Goal: Task Accomplishment & Management: Manage account settings

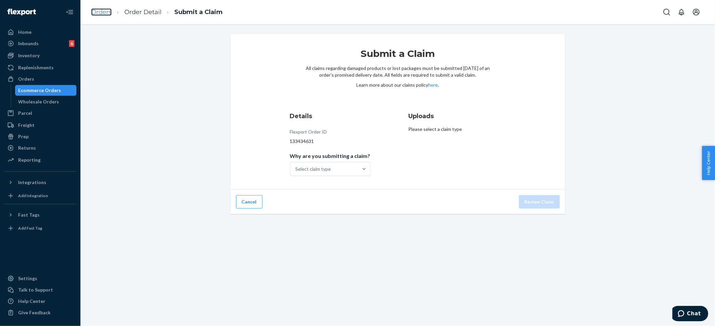
click at [101, 12] on link "Orders" at bounding box center [101, 11] width 20 height 7
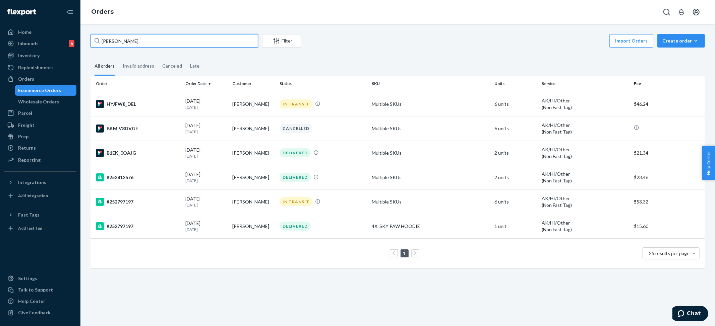
click at [155, 44] on input "[PERSON_NAME]" at bounding box center [174, 40] width 168 height 13
paste input "[PERSON_NAME]"
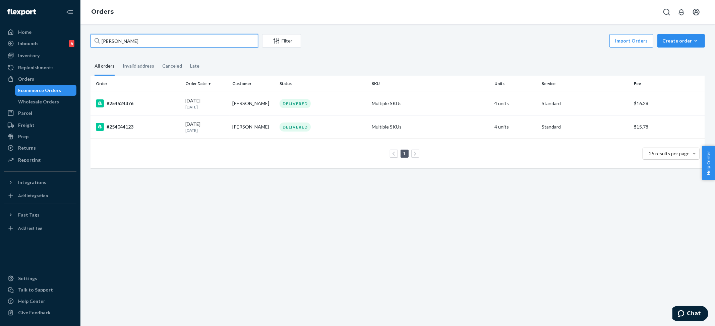
click at [125, 42] on input "[PERSON_NAME]" at bounding box center [174, 40] width 168 height 13
paste input "[PERSON_NAME]"
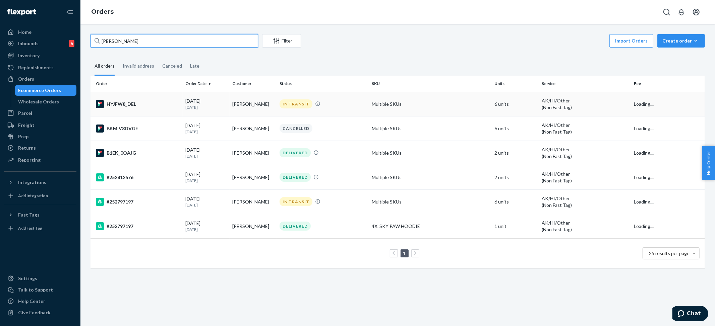
type input "[PERSON_NAME]"
click at [283, 102] on div "IN TRANSIT" at bounding box center [295, 104] width 33 height 9
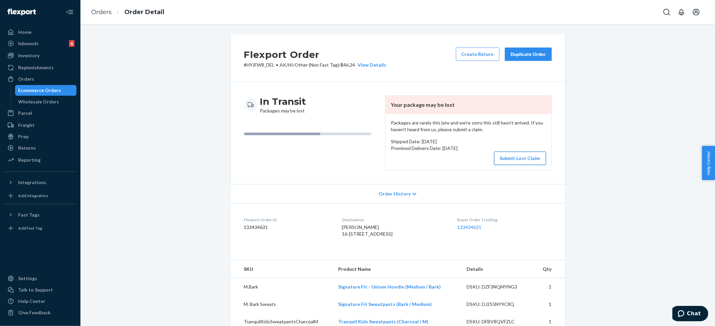
click at [525, 161] on button "Submit Lost Claim" at bounding box center [520, 158] width 52 height 13
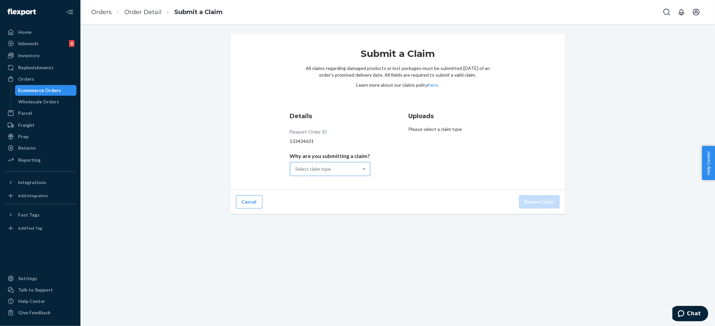
click at [320, 175] on div "Select claim type" at bounding box center [324, 169] width 68 height 13
click at [296, 173] on input "Why are you submitting a claim? Select claim type" at bounding box center [296, 169] width 1 height 7
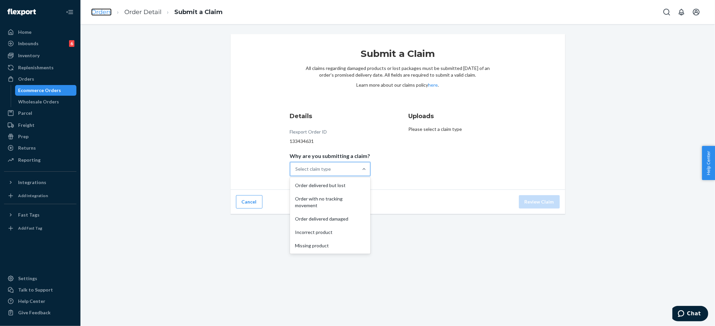
click at [99, 14] on link "Orders" at bounding box center [101, 11] width 20 height 7
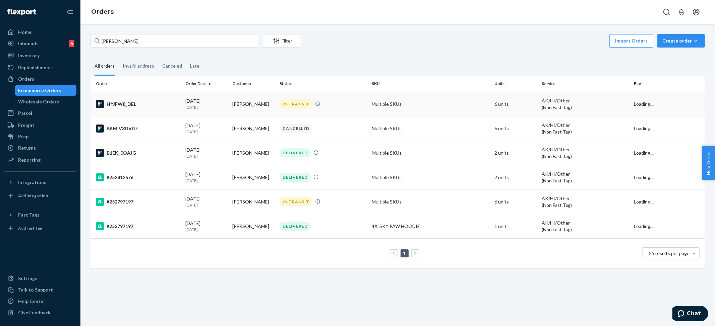
click at [326, 100] on div "IN TRANSIT" at bounding box center [322, 104] width 89 height 9
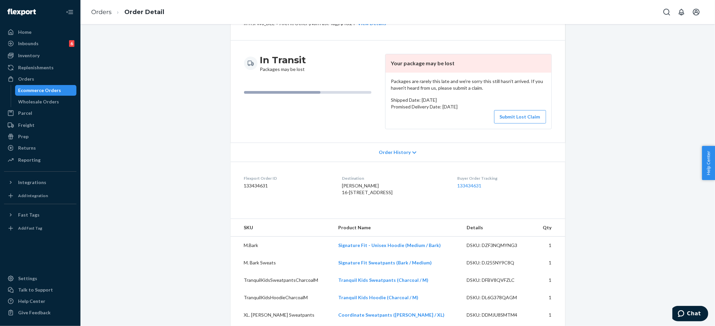
scroll to position [41, 0]
click at [509, 119] on button "Submit Lost Claim" at bounding box center [520, 117] width 52 height 13
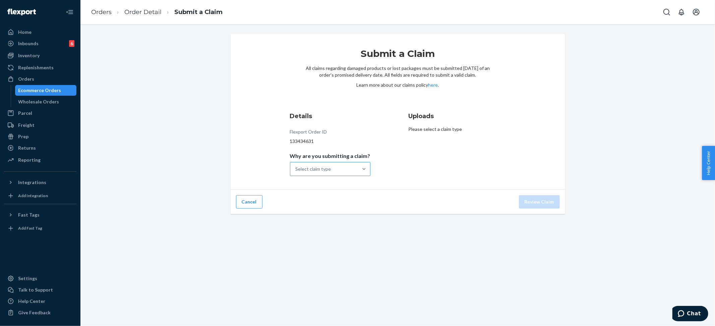
click at [323, 173] on div "Select claim type" at bounding box center [324, 169] width 68 height 13
click at [296, 173] on input "Why are you submitting a claim? Select claim type" at bounding box center [296, 169] width 1 height 7
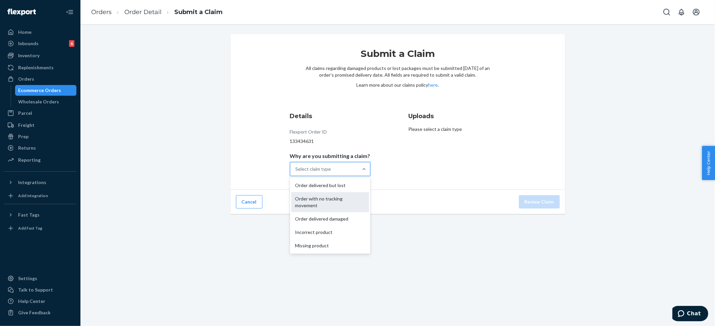
click at [322, 201] on div "Order with no tracking movement" at bounding box center [330, 202] width 78 height 20
click at [296, 173] on input "Why are you submitting a claim? option Order with no tracking movement focused,…" at bounding box center [296, 169] width 1 height 7
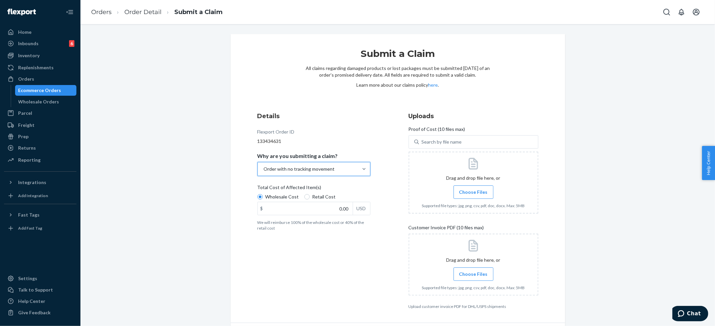
scroll to position [21, 0]
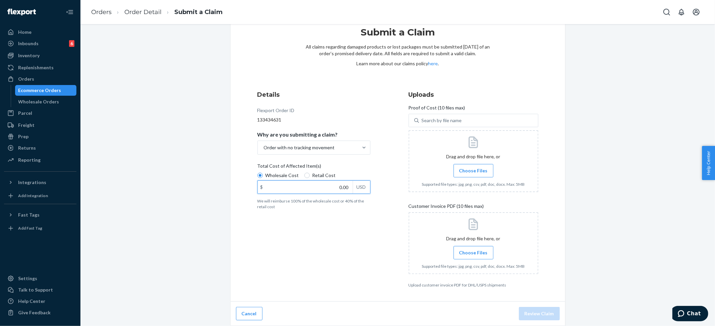
click at [320, 188] on input "0.00" at bounding box center [305, 187] width 95 height 13
type input "227.00"
click at [471, 169] on span "Choose Files" at bounding box center [473, 171] width 28 height 7
click at [473, 169] on input "Choose Files" at bounding box center [473, 170] width 0 height 7
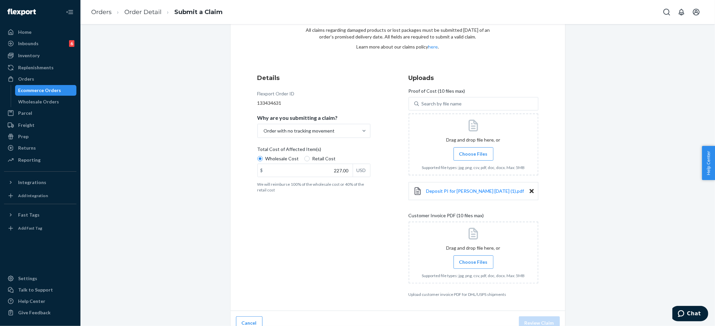
scroll to position [48, 0]
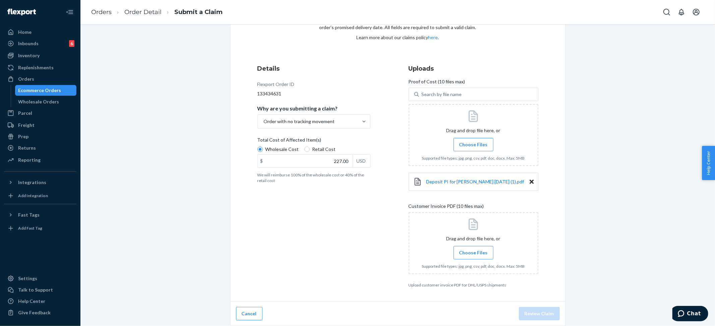
click at [463, 255] on span "Choose Files" at bounding box center [473, 253] width 28 height 7
click at [473, 255] on input "Choose Files" at bounding box center [473, 252] width 0 height 7
click at [470, 248] on label "Choose Files" at bounding box center [473, 252] width 40 height 13
click at [473, 249] on input "Choose Files" at bounding box center [473, 252] width 0 height 7
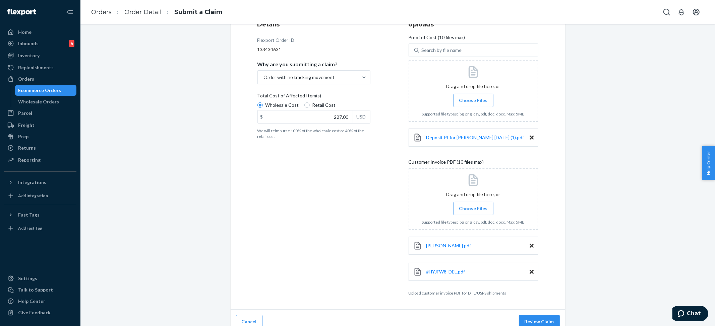
scroll to position [101, 0]
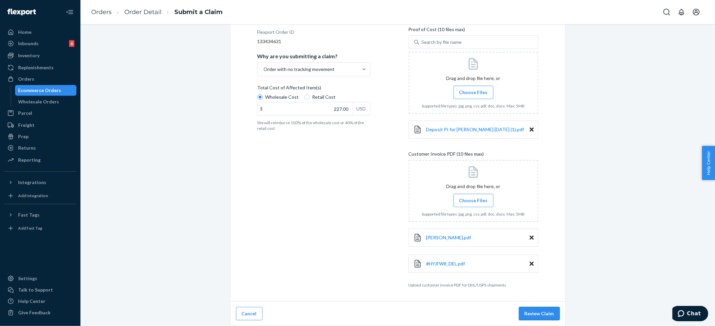
click at [530, 309] on button "Review Claim" at bounding box center [539, 313] width 41 height 13
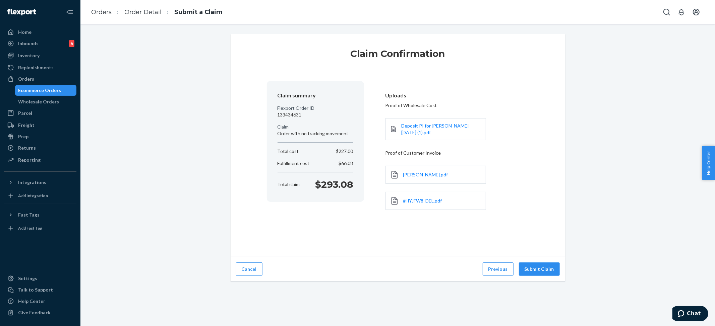
scroll to position [0, 0]
click at [534, 274] on button "Submit Claim" at bounding box center [539, 269] width 41 height 13
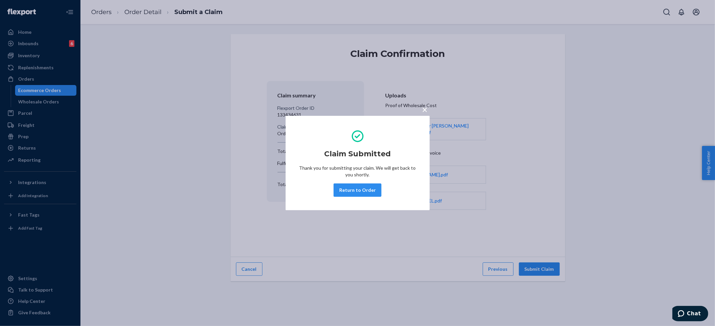
click at [599, 17] on div "× Claim Submitted Thank you for submitting your claim. We will get back to you …" at bounding box center [357, 163] width 715 height 326
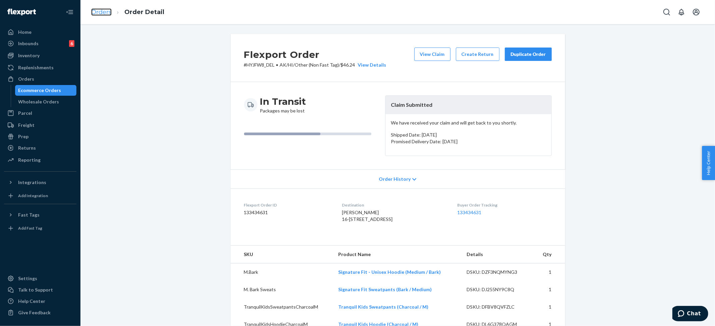
click at [109, 11] on link "Orders" at bounding box center [101, 11] width 20 height 7
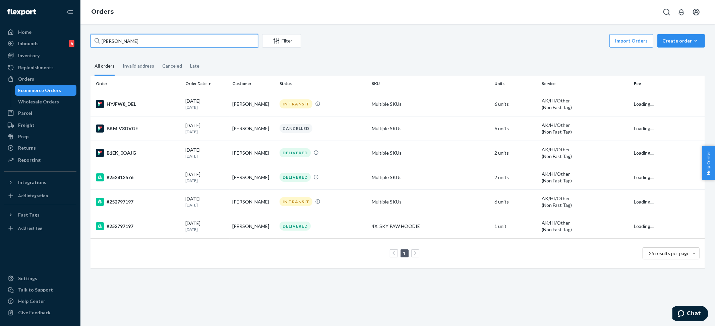
click at [115, 39] on input "[PERSON_NAME]" at bounding box center [174, 40] width 168 height 13
paste input "[PERSON_NAME]"
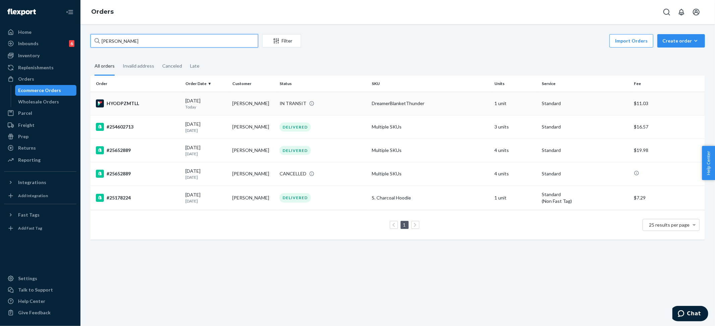
type input "[PERSON_NAME]"
click at [282, 100] on div "IN TRANSIT" at bounding box center [292, 103] width 27 height 7
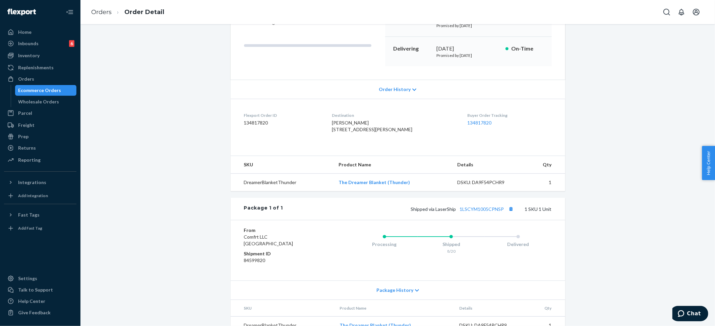
scroll to position [119, 0]
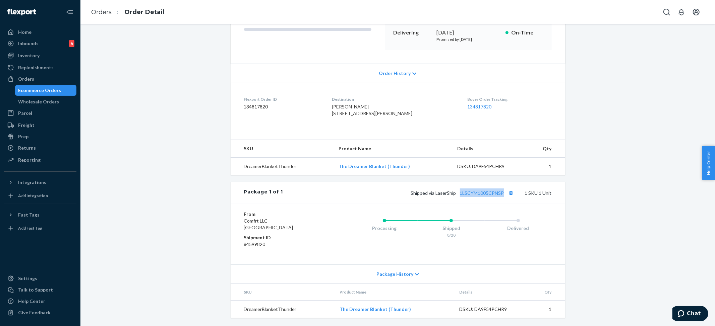
drag, startPoint x: 456, startPoint y: 192, endPoint x: 503, endPoint y: 195, distance: 46.7
click at [503, 195] on span "Shipped via LaserShip 1LSCYM1005CPNSP" at bounding box center [463, 193] width 105 height 6
copy link "1LSCYM1005CPNSP"
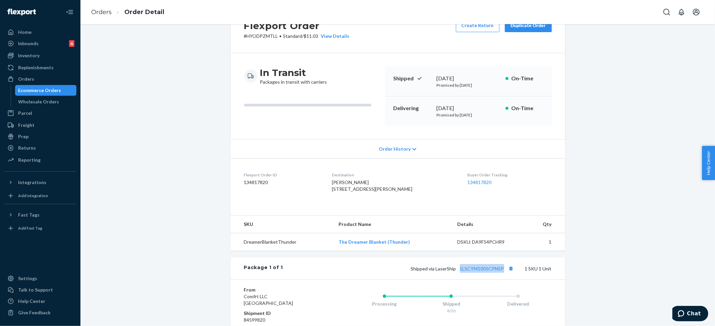
scroll to position [45, 0]
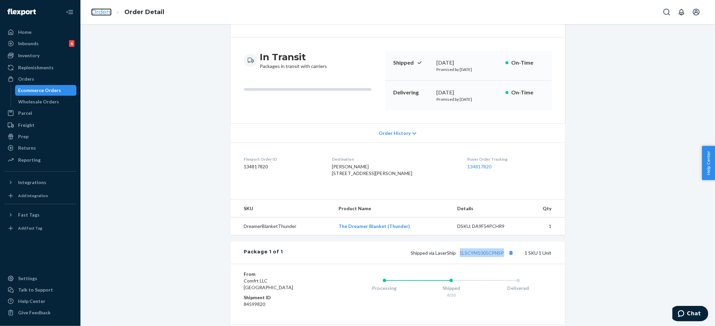
click at [97, 11] on link "Orders" at bounding box center [101, 11] width 20 height 7
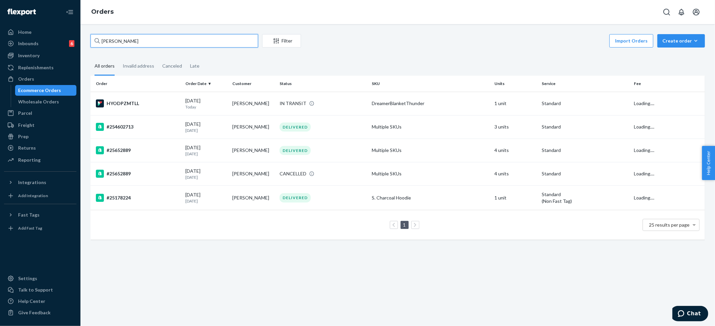
click at [127, 44] on input "[PERSON_NAME]" at bounding box center [174, 40] width 168 height 13
paste input "253721943"
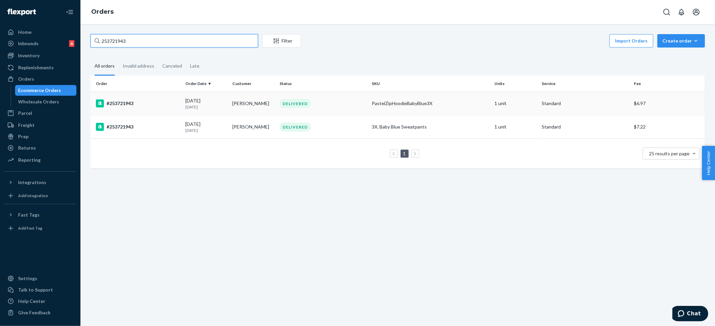
type input "253721943"
click at [398, 102] on div "PastelZipHoodieBabyBlue3X" at bounding box center [431, 103] width 118 height 7
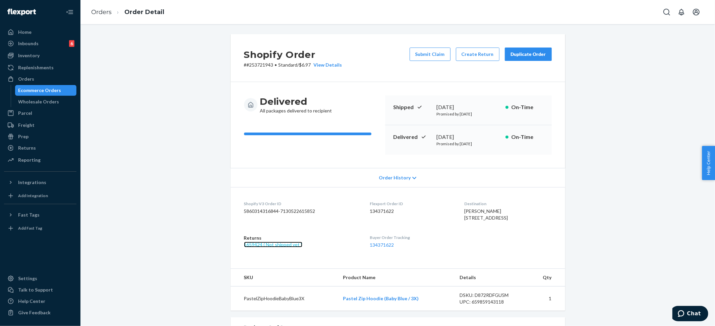
click at [280, 248] on link "1659424 ( Not shipped yet )" at bounding box center [273, 245] width 58 height 6
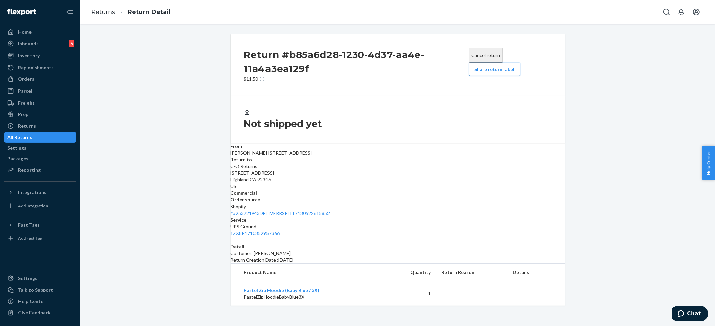
click at [496, 71] on button "Share return label" at bounding box center [494, 69] width 51 height 13
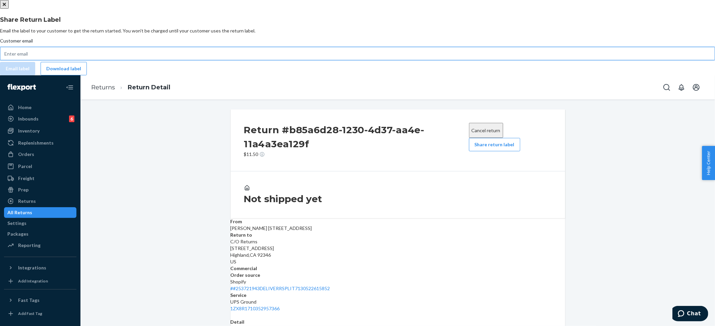
click at [321, 60] on input "Customer email" at bounding box center [357, 53] width 715 height 13
paste input "[EMAIL_ADDRESS][DOMAIN_NAME]"
type input "[EMAIL_ADDRESS][DOMAIN_NAME]"
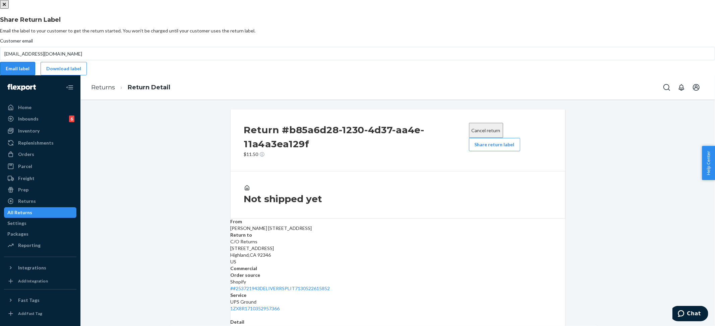
click at [35, 75] on button "Email label" at bounding box center [17, 68] width 35 height 13
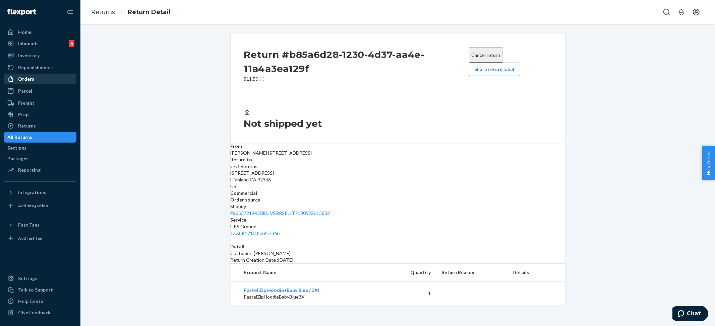
click at [42, 78] on div "Orders" at bounding box center [40, 78] width 71 height 9
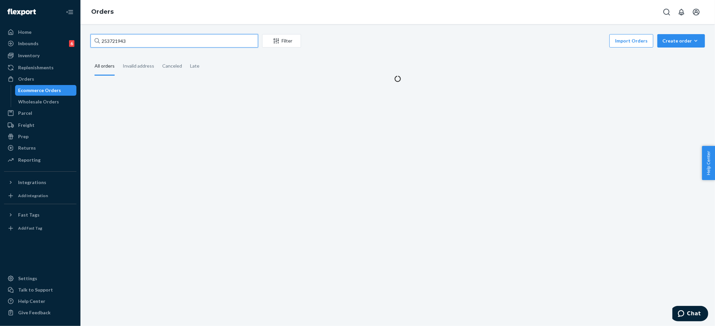
click at [117, 41] on input "253721943" at bounding box center [174, 40] width 168 height 13
paste input "#25414092"
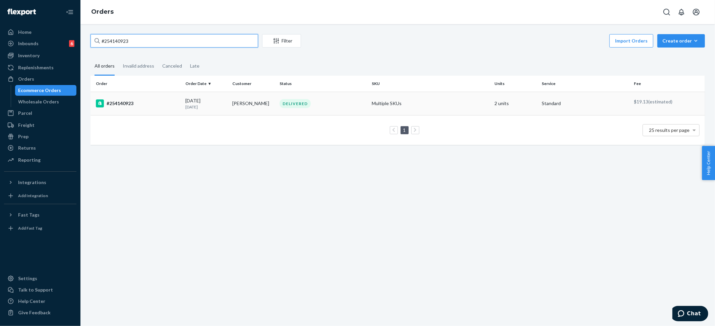
type input "#254140923"
click at [398, 106] on td "Multiple SKUs" at bounding box center [430, 103] width 123 height 23
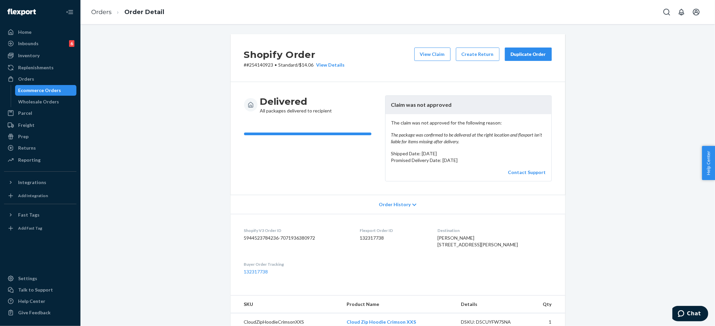
click at [527, 55] on div "Duplicate Order" at bounding box center [528, 54] width 36 height 7
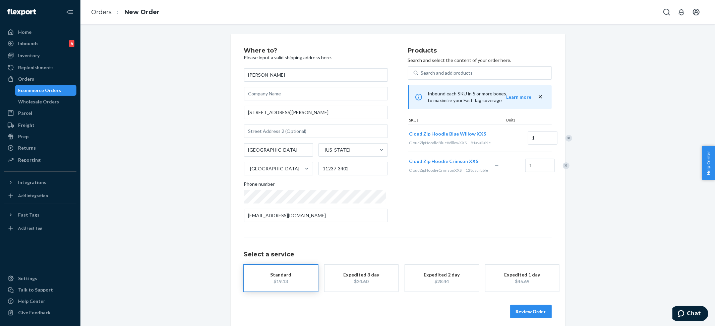
click at [530, 306] on button "Review Order" at bounding box center [531, 311] width 42 height 13
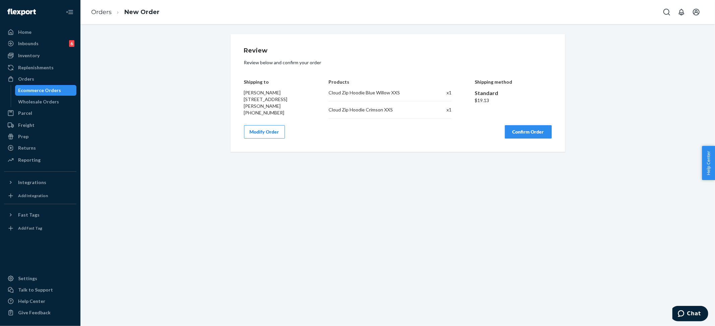
click at [526, 131] on button "Confirm Order" at bounding box center [528, 131] width 47 height 13
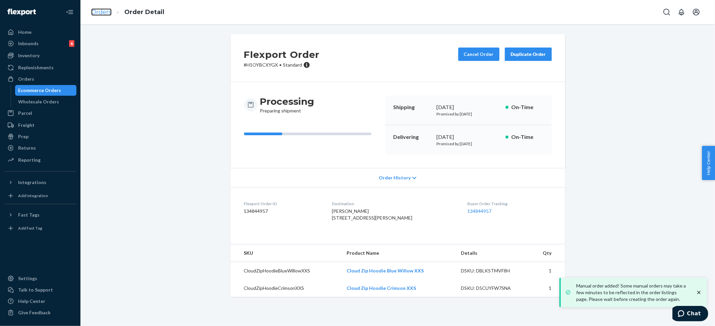
click at [105, 9] on link "Orders" at bounding box center [101, 11] width 20 height 7
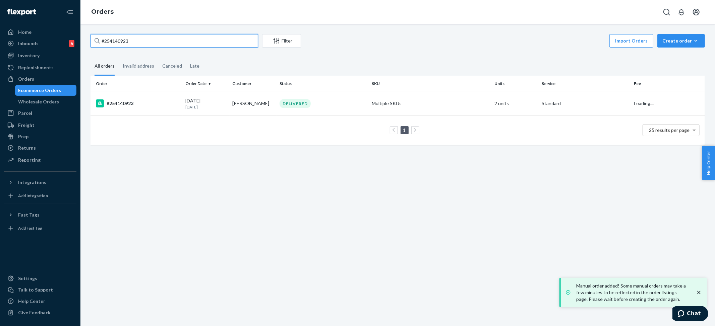
click at [125, 40] on input "#254140923" at bounding box center [174, 40] width 168 height 13
paste input "05909"
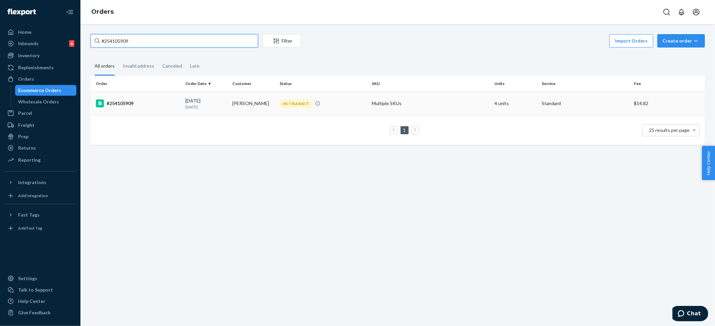
type input "#254105909"
click at [385, 100] on td "Multiple SKUs" at bounding box center [430, 103] width 123 height 23
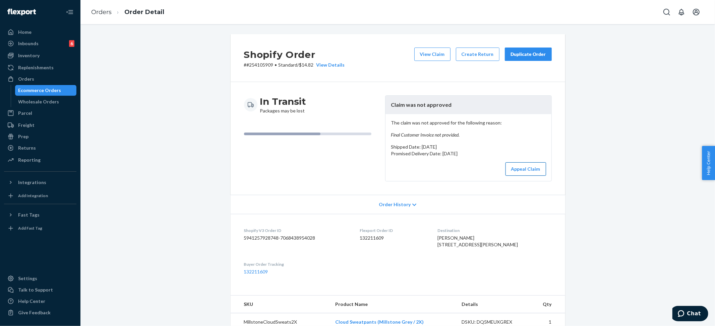
click at [516, 170] on button "Appeal Claim" at bounding box center [525, 169] width 41 height 13
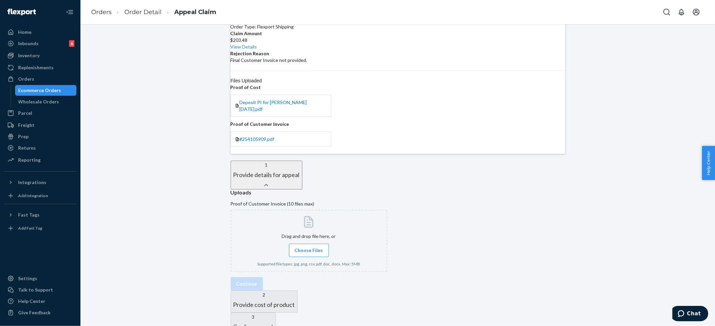
scroll to position [62, 0]
click at [323, 247] on span "Choose Files" at bounding box center [309, 250] width 28 height 7
click at [309, 247] on input "Choose Files" at bounding box center [309, 250] width 0 height 7
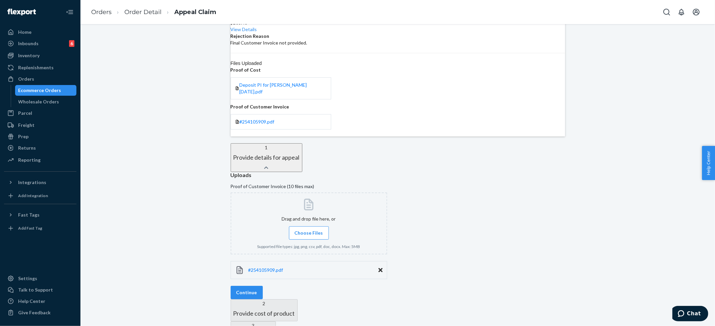
scroll to position [89, 0]
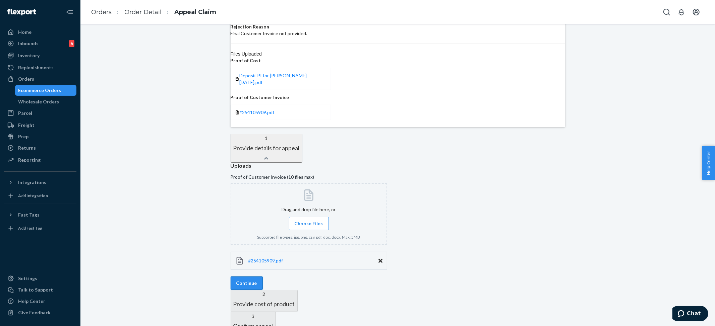
click at [263, 277] on button "Continue" at bounding box center [247, 283] width 32 height 13
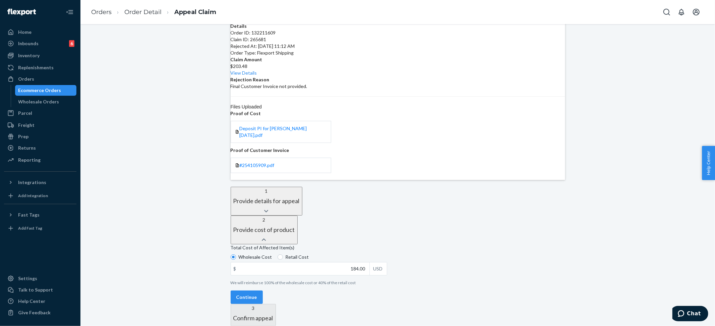
scroll to position [20, 0]
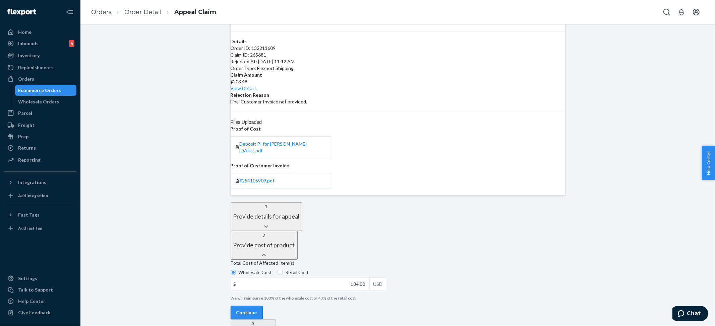
click at [263, 306] on button "Continue" at bounding box center [247, 312] width 32 height 13
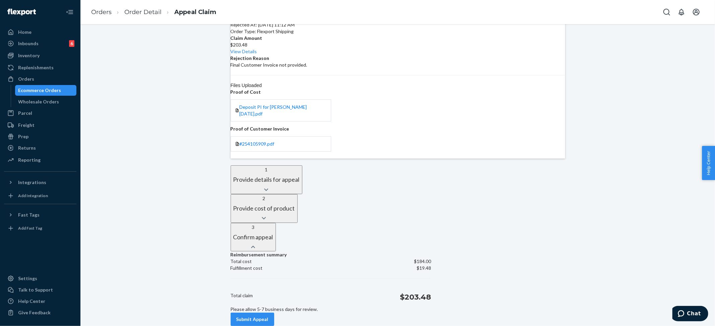
scroll to position [69, 0]
click at [273, 313] on button "Submit Appeal" at bounding box center [253, 319] width 44 height 13
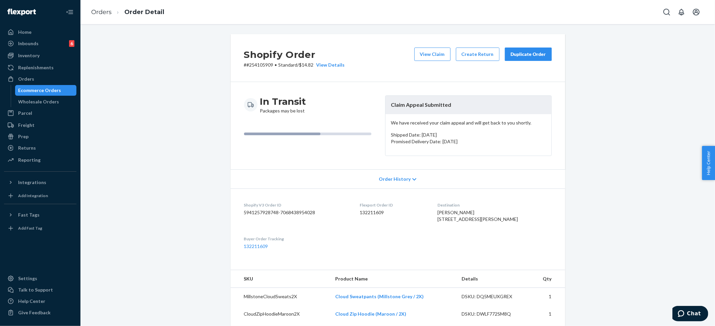
click at [513, 52] on div "Duplicate Order" at bounding box center [528, 54] width 36 height 7
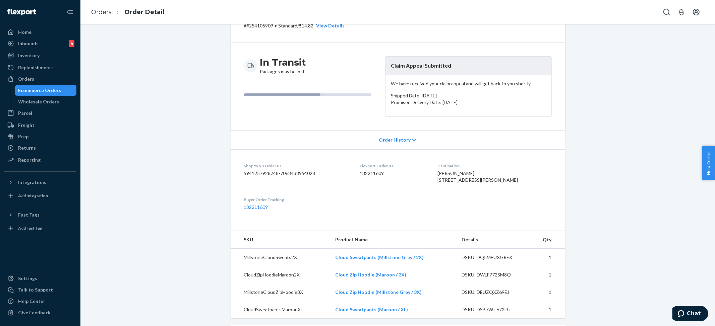
scroll to position [89, 0]
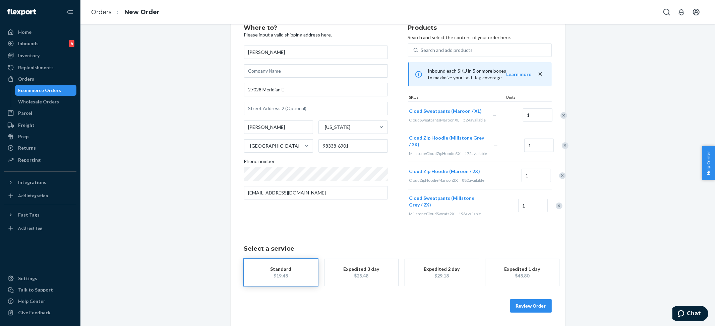
scroll to position [57, 0]
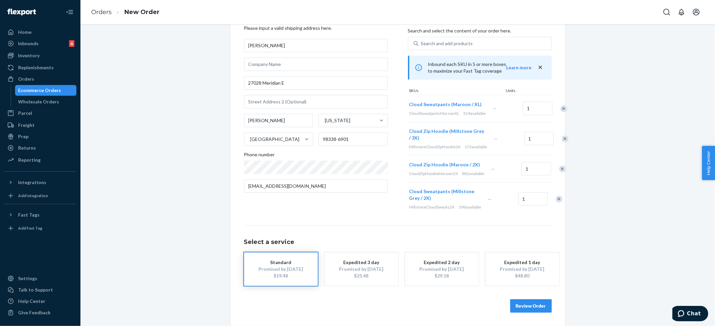
click at [522, 313] on button "Review Order" at bounding box center [531, 306] width 42 height 13
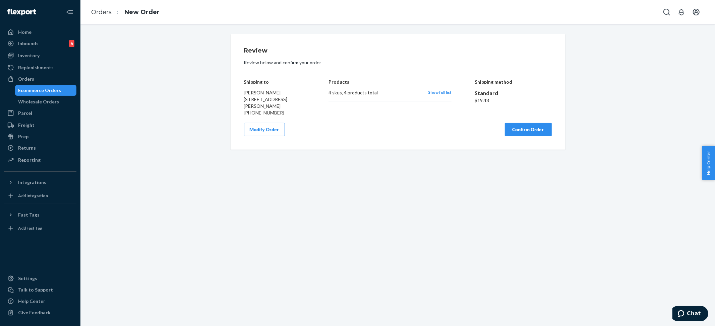
scroll to position [0, 0]
click at [529, 126] on button "Confirm Order" at bounding box center [528, 129] width 47 height 13
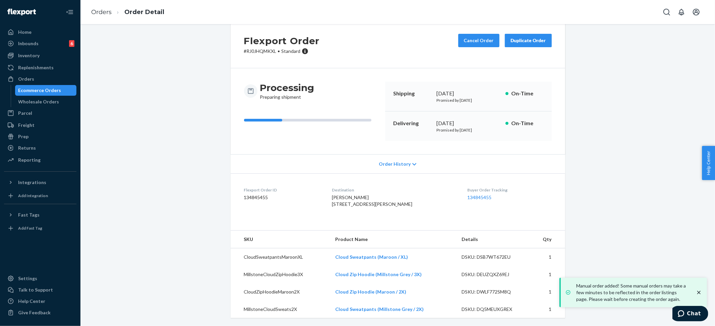
scroll to position [27, 0]
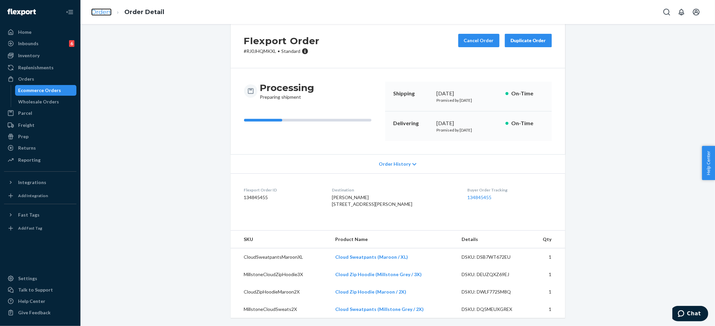
click at [105, 11] on link "Orders" at bounding box center [101, 11] width 20 height 7
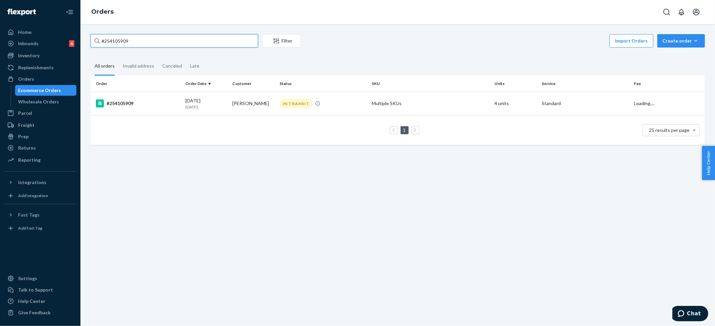
click at [123, 39] on input "#254105909" at bounding box center [174, 40] width 168 height 13
paste input "662935"
type input "#254662935"
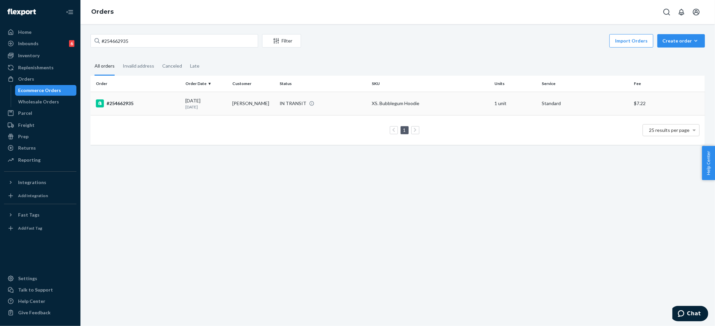
click at [375, 104] on div "XS. Bubblegum Hoodie" at bounding box center [431, 103] width 118 height 7
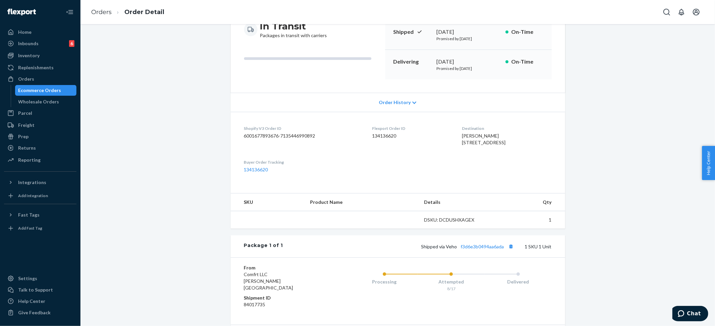
scroll to position [124, 0]
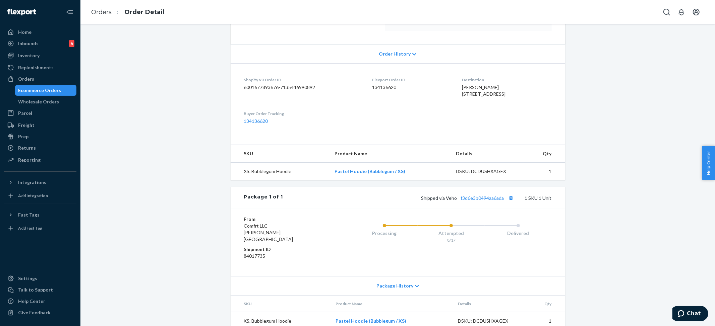
click at [389, 46] on div "Order History" at bounding box center [398, 53] width 334 height 19
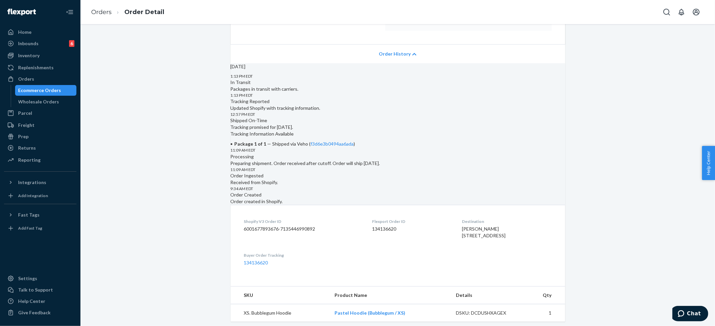
click at [388, 50] on div "Order History" at bounding box center [398, 53] width 334 height 19
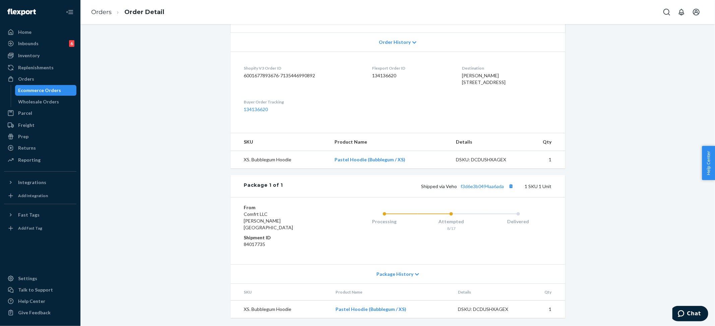
scroll to position [143, 0]
click at [388, 282] on div "Package History" at bounding box center [398, 274] width 334 height 19
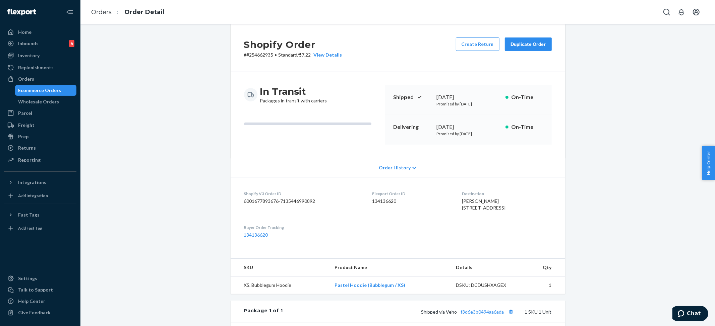
scroll to position [0, 0]
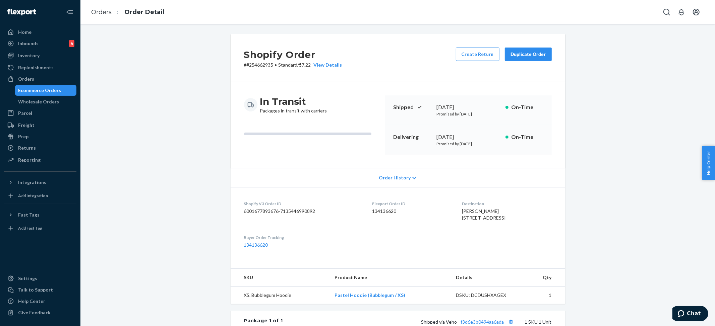
click at [603, 13] on div "Orders Order Detail" at bounding box center [397, 12] width 634 height 24
drag, startPoint x: 101, startPoint y: 11, endPoint x: 144, endPoint y: 24, distance: 45.3
click at [101, 11] on link "Orders" at bounding box center [101, 11] width 20 height 7
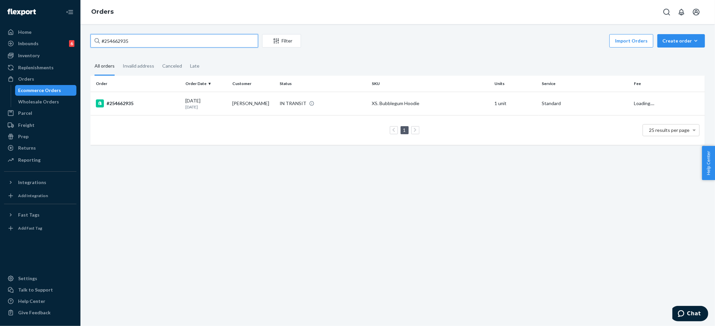
click at [147, 41] on input "#254662935" at bounding box center [174, 40] width 168 height 13
paste input "194341"
type input "#254194341"
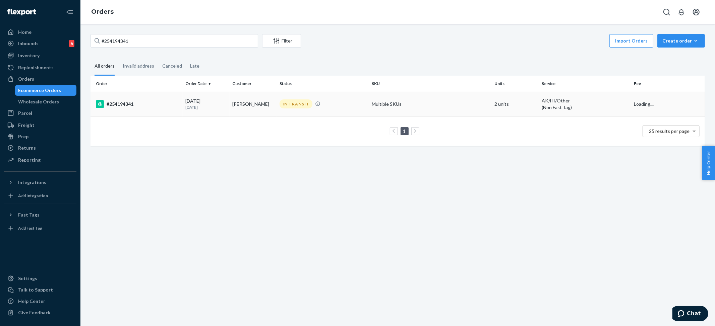
click at [363, 107] on div "IN TRANSIT" at bounding box center [322, 104] width 89 height 9
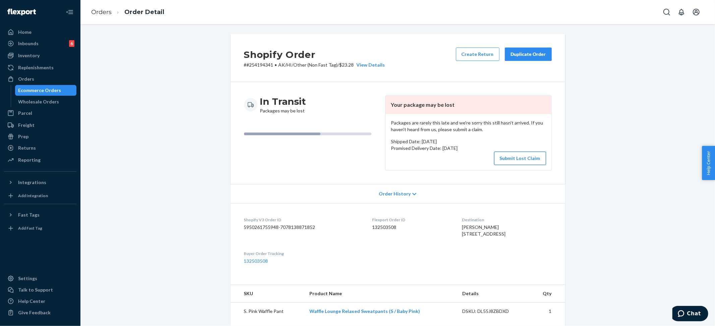
click at [515, 160] on button "Submit Lost Claim" at bounding box center [520, 158] width 52 height 13
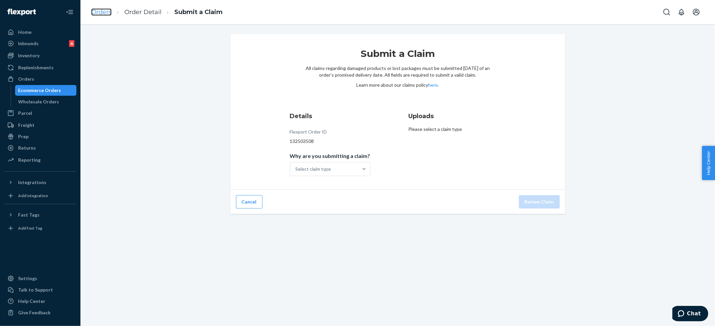
click at [103, 12] on link "Orders" at bounding box center [101, 11] width 20 height 7
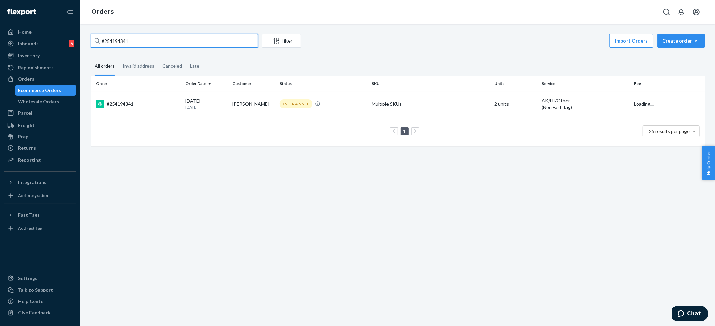
click at [124, 38] on input "#254194341" at bounding box center [174, 40] width 168 height 13
paste input "662935"
type input "#254662935"
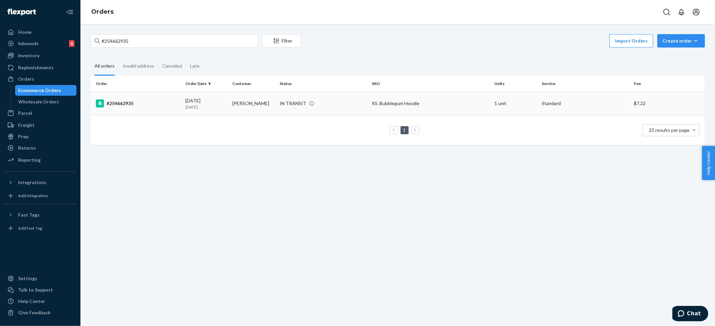
click at [389, 101] on div "XS. Bubblegum Hoodie" at bounding box center [431, 103] width 118 height 7
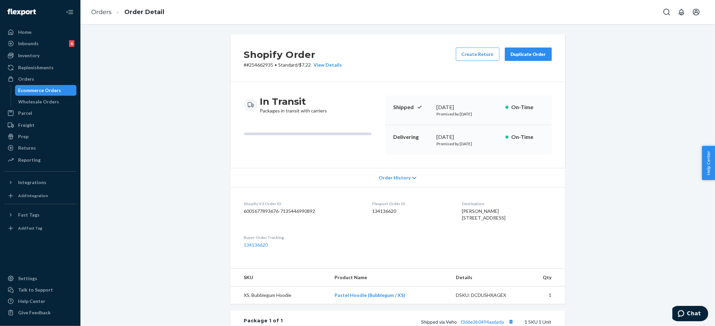
click at [532, 51] on div "Duplicate Order" at bounding box center [528, 54] width 36 height 7
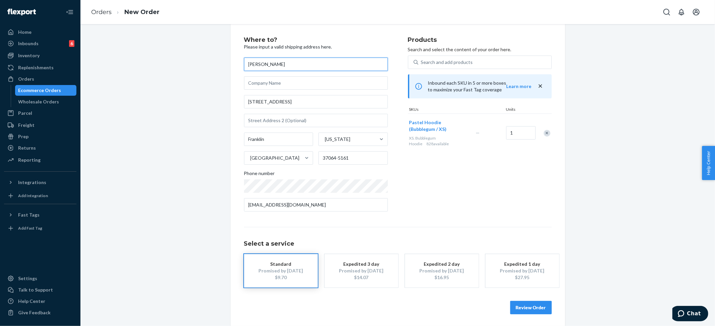
scroll to position [12, 0]
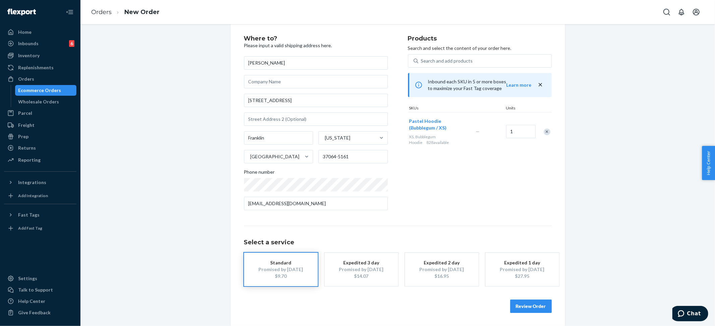
click at [517, 306] on button "Review Order" at bounding box center [531, 306] width 42 height 13
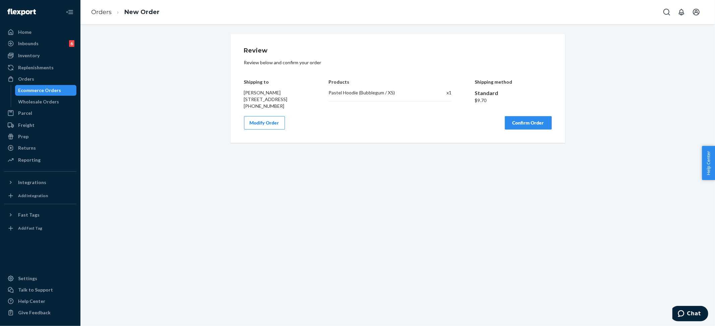
click at [374, 85] on div "Products Pastel Hoodie (Bubblegum / XS) x 1" at bounding box center [389, 89] width 123 height 40
click at [373, 88] on div "Products Pastel Hoodie (Bubblegum / XS) x 1" at bounding box center [389, 89] width 123 height 40
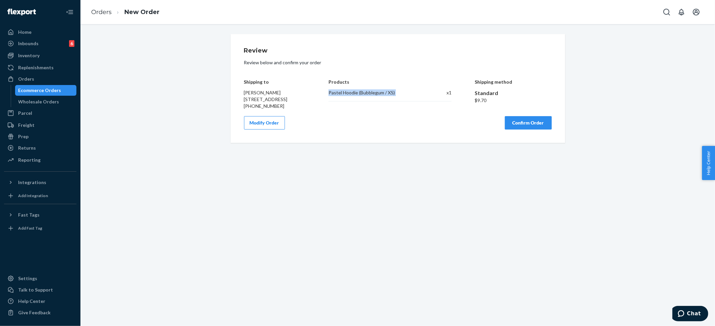
click at [521, 128] on button "Confirm Order" at bounding box center [528, 122] width 47 height 13
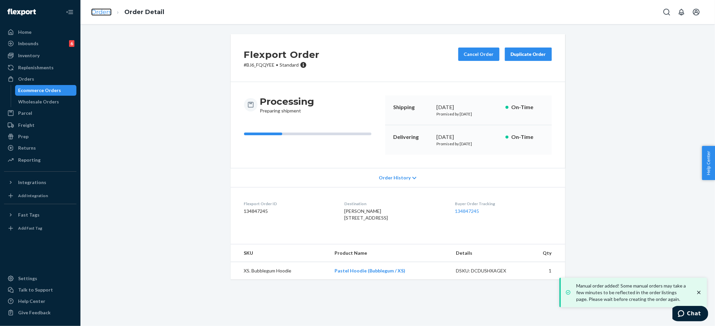
click at [103, 10] on link "Orders" at bounding box center [101, 11] width 20 height 7
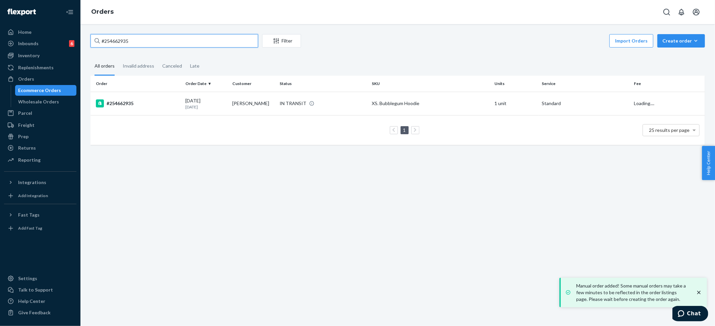
click at [124, 36] on input "#254662935" at bounding box center [174, 40] width 168 height 13
click at [124, 37] on input "#254662935" at bounding box center [174, 40] width 168 height 13
paste input "194341"
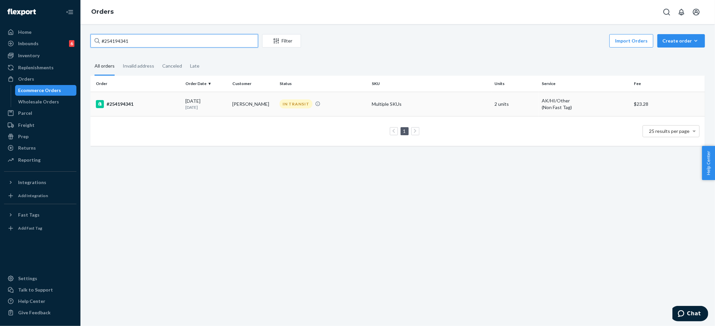
type input "#254194341"
click at [392, 103] on td "Multiple SKUs" at bounding box center [430, 104] width 123 height 24
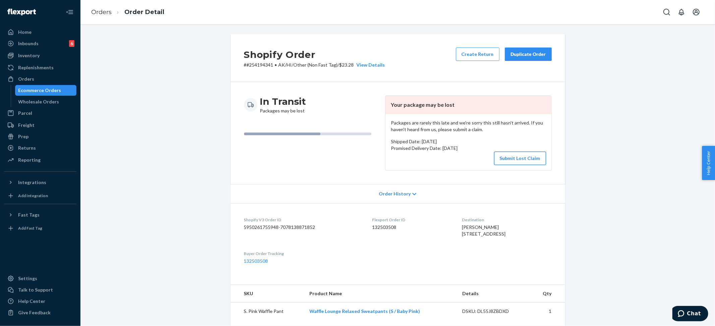
click at [519, 158] on button "Submit Lost Claim" at bounding box center [520, 158] width 52 height 13
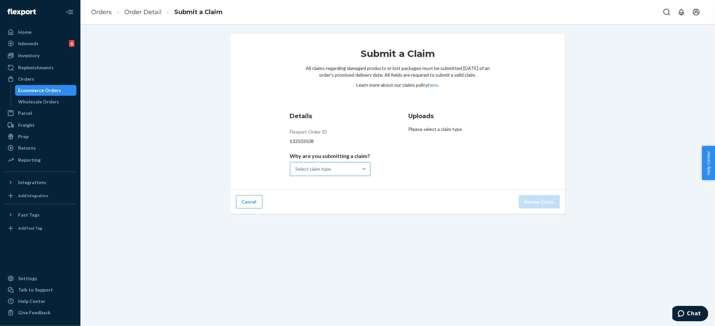
click at [329, 167] on div "Select claim type" at bounding box center [314, 169] width 36 height 7
click at [296, 167] on input "Why are you submitting a claim? Select claim type" at bounding box center [296, 169] width 1 height 7
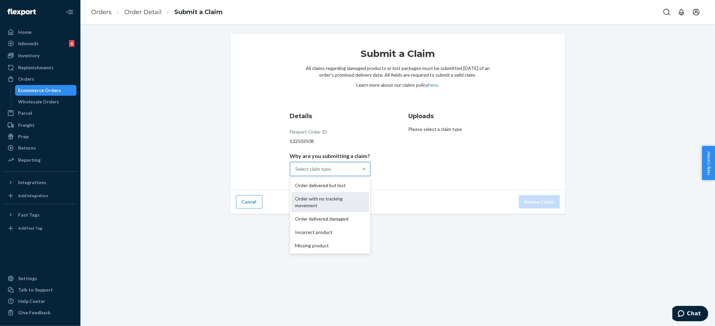
click at [323, 201] on div "Order with no tracking movement" at bounding box center [330, 202] width 78 height 20
click at [296, 173] on input "Why are you submitting a claim? option Order with no tracking movement focused,…" at bounding box center [296, 169] width 1 height 7
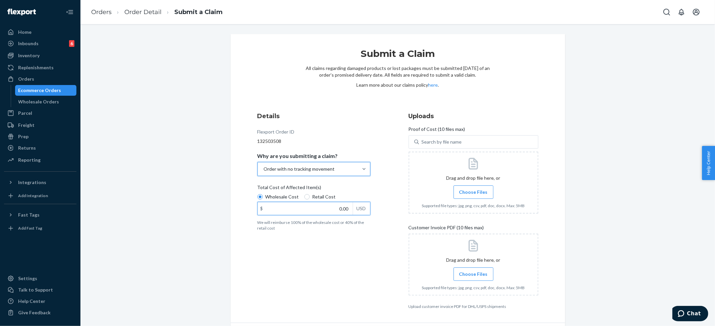
click at [324, 209] on input "0.00" at bounding box center [305, 208] width 95 height 13
type input "68.00"
click at [482, 185] on div at bounding box center [474, 183] width 130 height 62
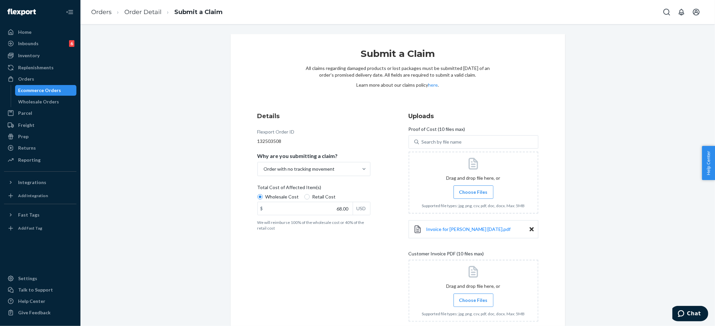
click at [460, 296] on label "Choose Files" at bounding box center [473, 300] width 40 height 13
click at [473, 297] on input "Choose Files" at bounding box center [473, 300] width 0 height 7
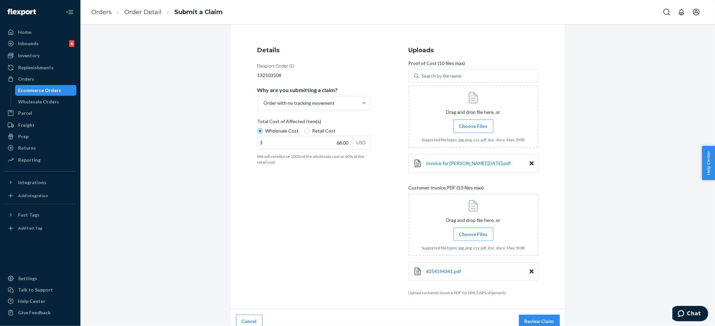
scroll to position [74, 0]
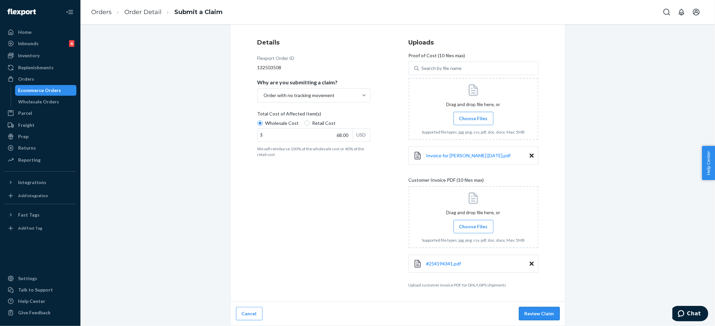
click at [532, 314] on button "Review Claim" at bounding box center [539, 313] width 41 height 13
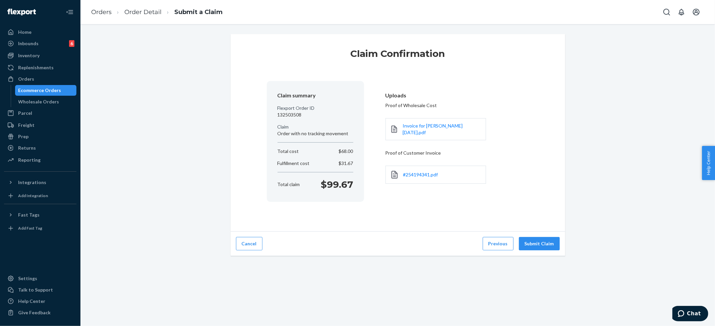
scroll to position [0, 0]
click at [532, 242] on button "Submit Claim" at bounding box center [539, 243] width 41 height 13
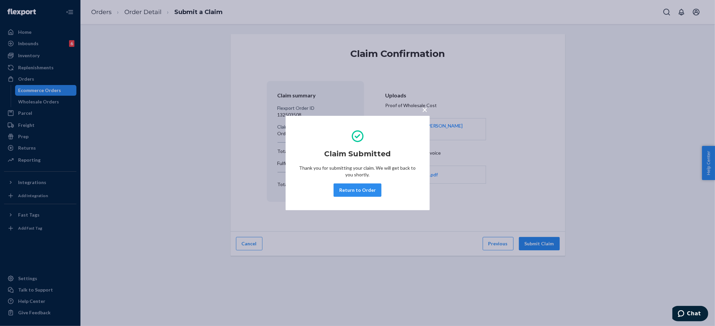
click at [34, 91] on div "× Claim Submitted Thank you for submitting your claim. We will get back to you …" at bounding box center [357, 163] width 715 height 326
click at [32, 92] on div "Ecommerce Orders" at bounding box center [39, 90] width 43 height 7
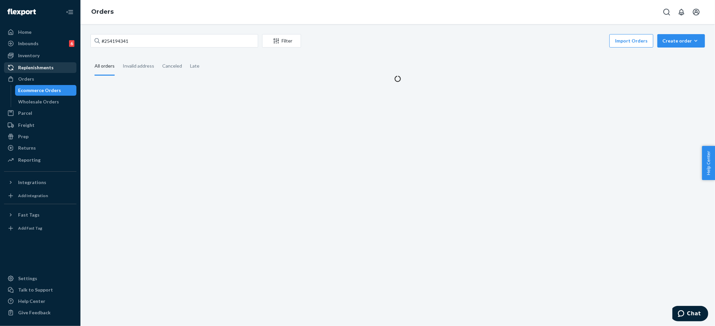
click at [30, 70] on div "Replenishments" at bounding box center [36, 67] width 36 height 7
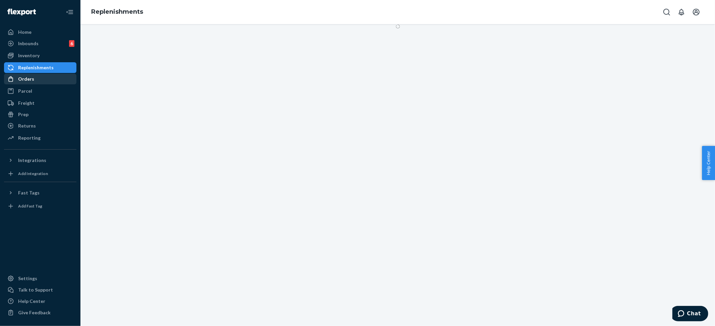
click at [26, 79] on div "Orders" at bounding box center [26, 79] width 16 height 7
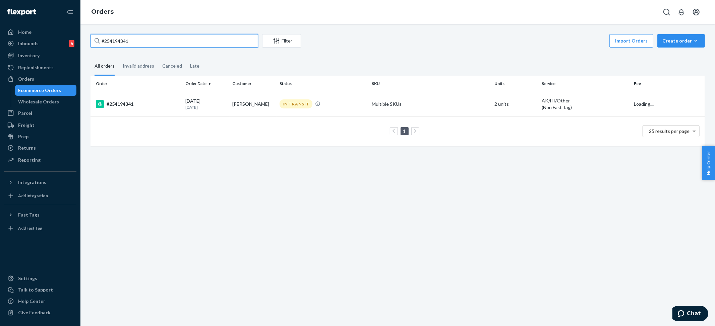
click at [125, 36] on input "#254194341" at bounding box center [174, 40] width 168 height 13
click at [125, 37] on input "#254194341" at bounding box center [174, 40] width 168 height 13
paste input "[PERSON_NAME]"
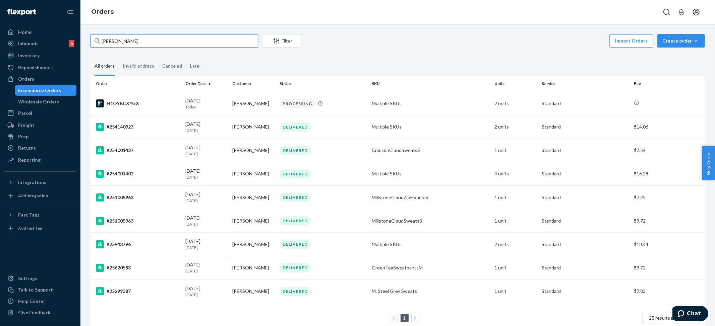
click at [112, 45] on input "[PERSON_NAME]" at bounding box center [174, 40] width 168 height 13
click at [112, 44] on input "[PERSON_NAME]" at bounding box center [174, 40] width 168 height 13
paste input "#254581531"
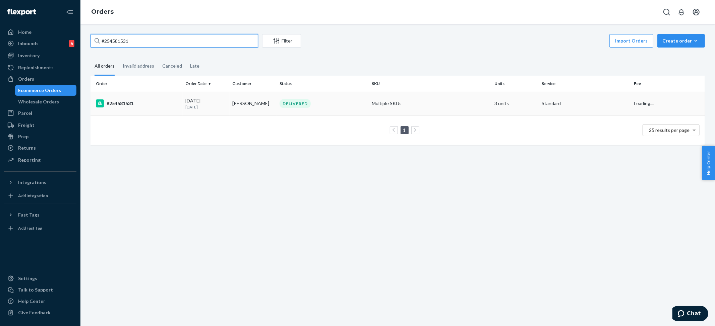
type input "#254581531"
click at [442, 105] on td "Multiple SKUs" at bounding box center [430, 103] width 123 height 23
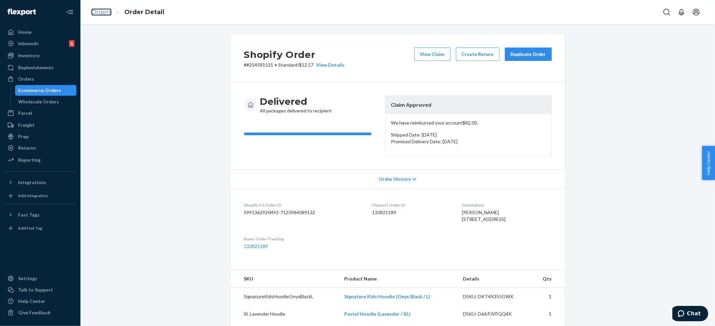
click at [105, 13] on link "Orders" at bounding box center [101, 11] width 20 height 7
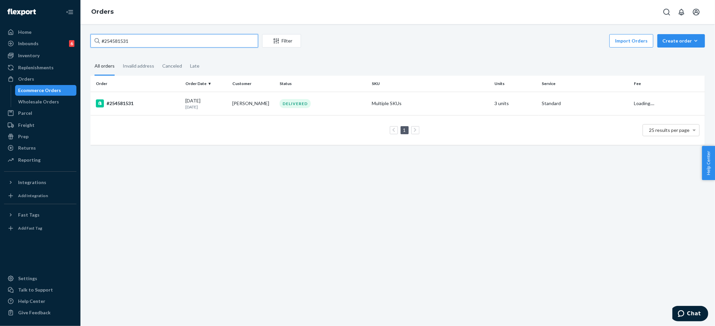
click at [127, 41] on input "#254581531" at bounding box center [174, 40] width 168 height 13
click at [119, 40] on input "#254581531" at bounding box center [174, 40] width 168 height 13
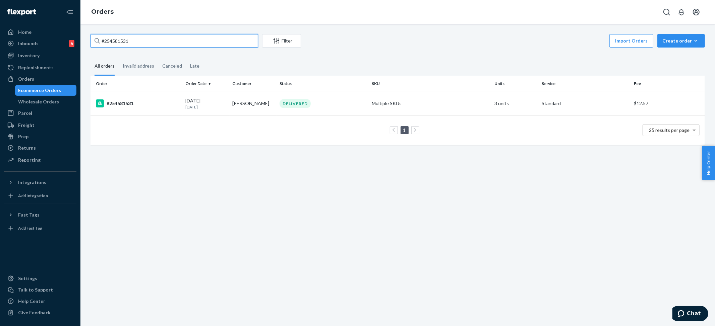
click at [119, 40] on input "#254581531" at bounding box center [174, 40] width 168 height 13
paste input "3958265"
type input "#253958265"
click at [397, 101] on td "Multiple SKUs" at bounding box center [430, 103] width 123 height 23
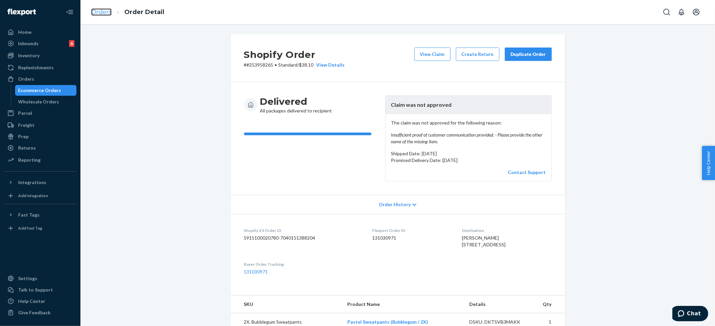
click at [97, 9] on link "Orders" at bounding box center [101, 11] width 20 height 7
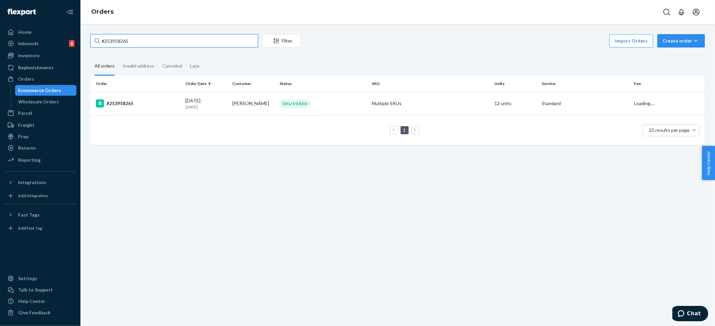
click at [119, 39] on input "#253958265" at bounding box center [174, 40] width 168 height 13
paste input "[PERSON_NAME]"
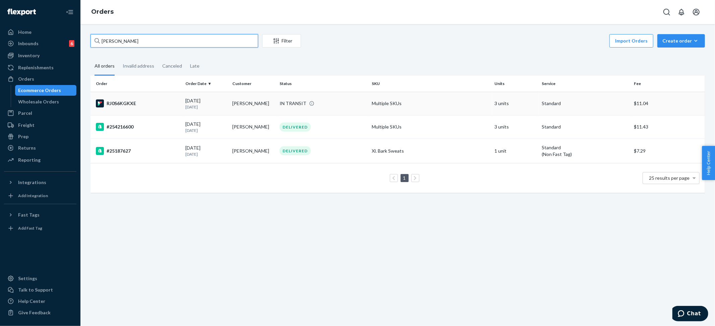
type input "[PERSON_NAME]"
click at [381, 104] on td "Multiple SKUs" at bounding box center [430, 103] width 123 height 23
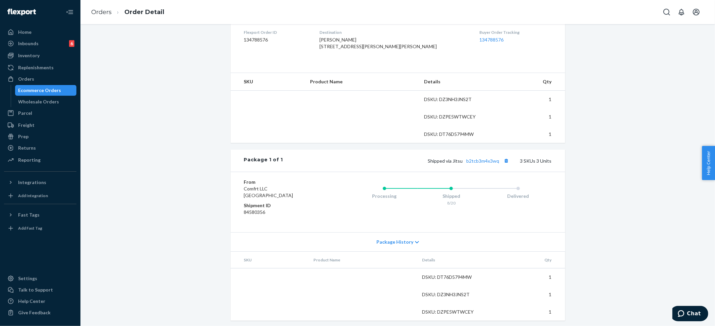
scroll to position [188, 0]
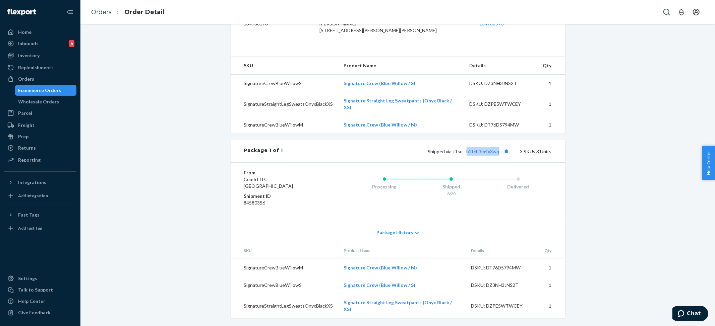
drag, startPoint x: 462, startPoint y: 157, endPoint x: 499, endPoint y: 158, distance: 36.9
click at [499, 154] on span "Shipped via Jitsu b2tcb3m4x3wq" at bounding box center [469, 152] width 83 height 6
copy link "b2tcb3m4x3wq"
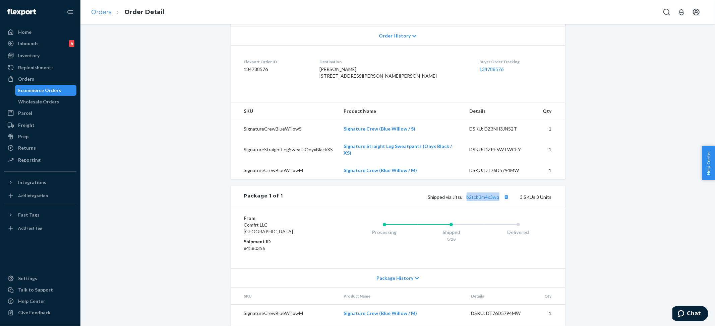
scroll to position [99, 0]
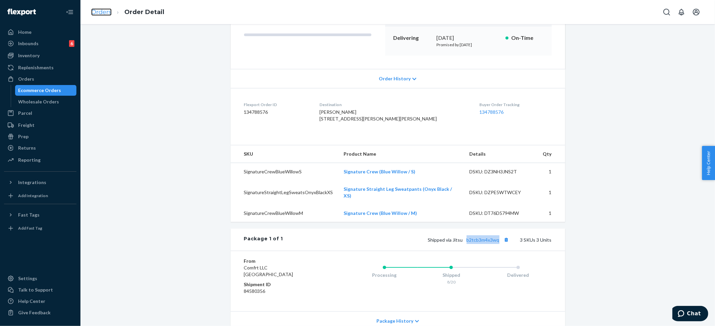
click at [105, 10] on link "Orders" at bounding box center [101, 11] width 20 height 7
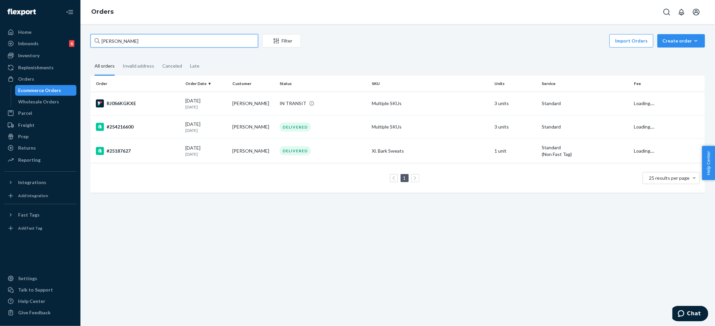
click at [124, 39] on input "[PERSON_NAME]" at bounding box center [174, 40] width 168 height 13
paste input "[PERSON_NAME]"
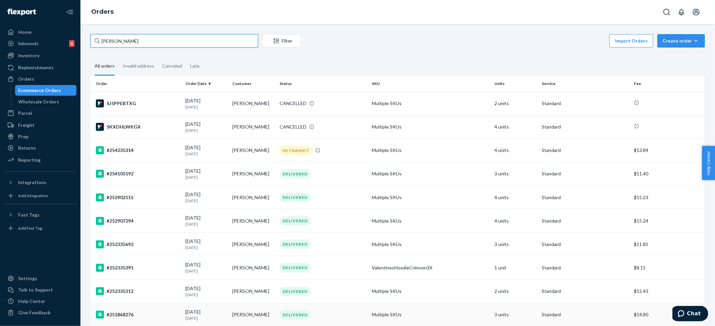
type input "[PERSON_NAME]"
click at [540, 27] on div "[PERSON_NAME] Filter Import Orders Create order Ecommerce order Removal order A…" at bounding box center [397, 175] width 634 height 302
click at [285, 102] on div "CANCELLED" at bounding box center [292, 103] width 27 height 7
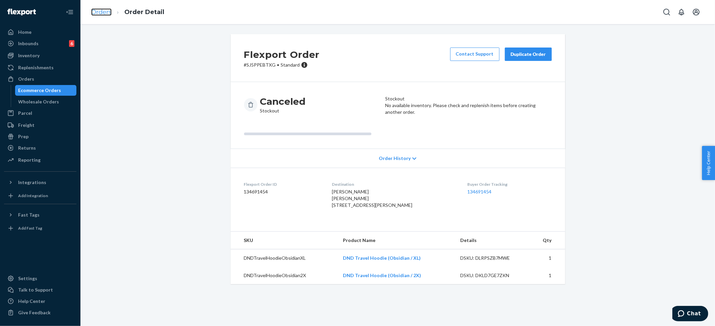
click at [109, 13] on link "Orders" at bounding box center [101, 11] width 20 height 7
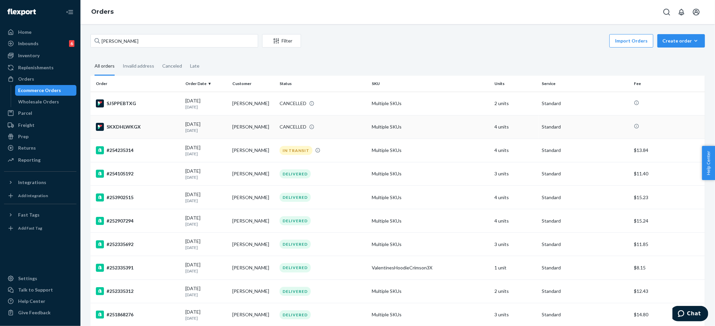
click at [389, 127] on td "Multiple SKUs" at bounding box center [430, 126] width 123 height 23
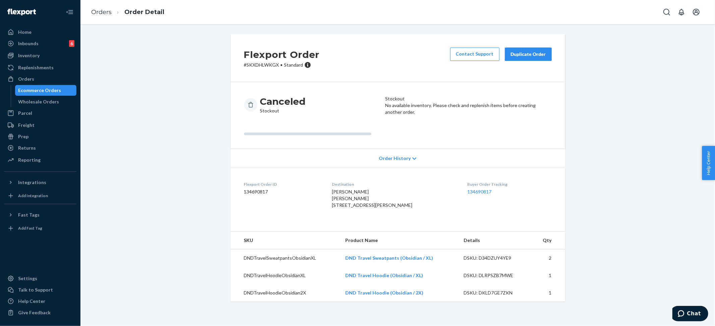
click at [525, 55] on div "Duplicate Order" at bounding box center [528, 54] width 36 height 7
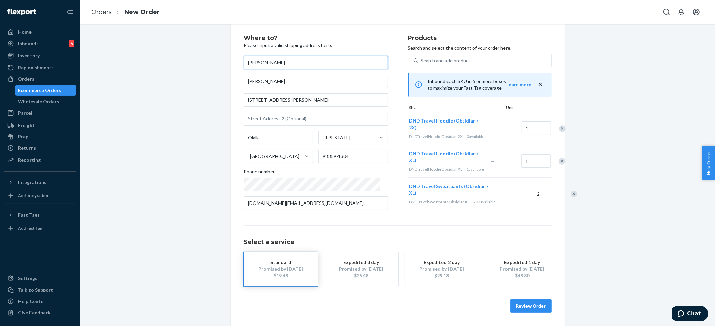
scroll to position [25, 0]
click at [527, 309] on button "Review Order" at bounding box center [531, 306] width 42 height 13
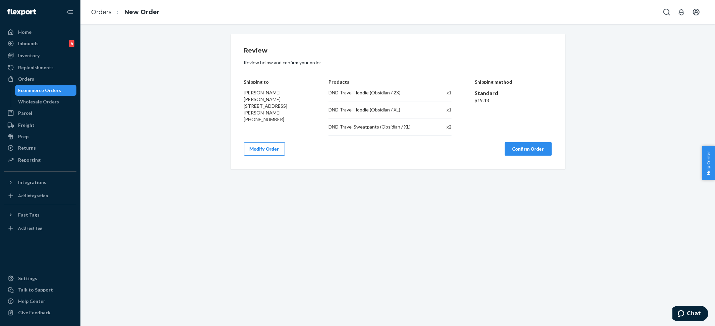
scroll to position [0, 0]
click at [516, 148] on button "Confirm Order" at bounding box center [528, 148] width 47 height 13
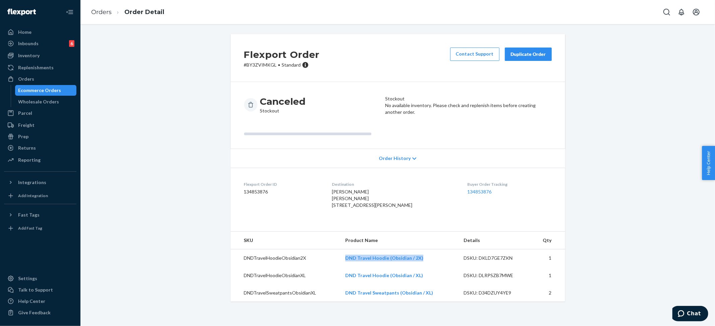
drag, startPoint x: 339, startPoint y: 271, endPoint x: 34, endPoint y: 199, distance: 313.6
click at [446, 267] on td "DND Travel Hoodie (Obsidian / 2X)" at bounding box center [399, 259] width 118 height 18
drag, startPoint x: 338, startPoint y: 289, endPoint x: 221, endPoint y: 236, distance: 128.7
click at [431, 285] on tr "DNDTravelHoodieObsidianXL DND Travel Hoodie (Obsidian / XL) DSKU: DLRPSZB7MWE 1" at bounding box center [398, 275] width 334 height 17
drag, startPoint x: 338, startPoint y: 306, endPoint x: 420, endPoint y: 296, distance: 82.6
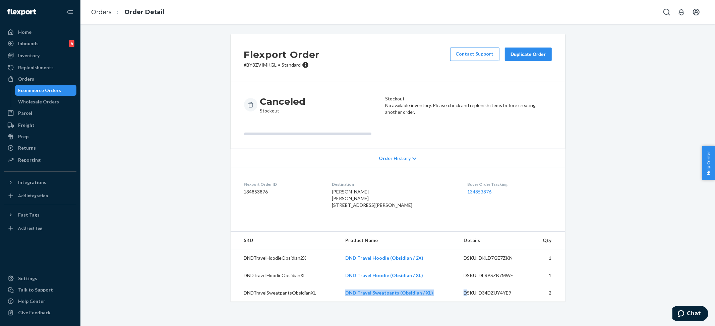
click at [460, 302] on tr "DNDTravelSweatpantsObsidianXL DND Travel Sweatpants (Obsidian / XL) DSKU: D34DZ…" at bounding box center [398, 293] width 334 height 17
click at [520, 55] on div "Duplicate Order" at bounding box center [528, 54] width 36 height 7
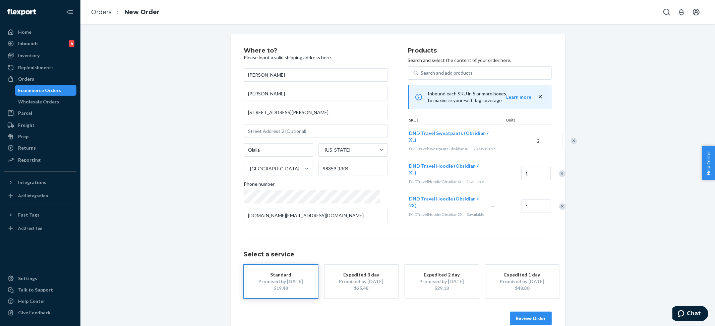
click at [570, 142] on div "Remove Item" at bounding box center [573, 141] width 7 height 7
click at [559, 142] on div "Remove Item" at bounding box center [562, 141] width 7 height 7
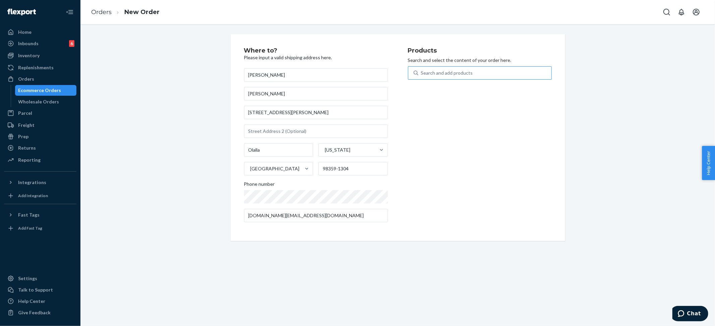
click at [464, 74] on div "Search and add products" at bounding box center [447, 73] width 52 height 7
click at [422, 74] on input "Search and add products" at bounding box center [421, 73] width 1 height 7
paste input "DND Travel Hoodie"
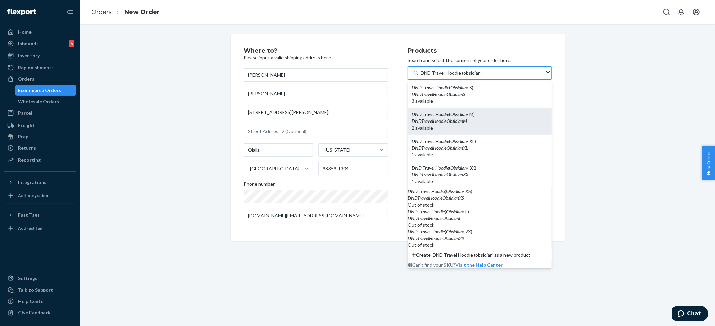
scroll to position [70, 0]
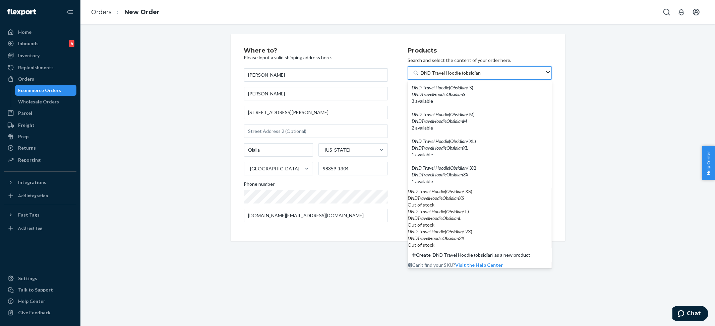
type input "DND Travel Hoodie (obsidian"
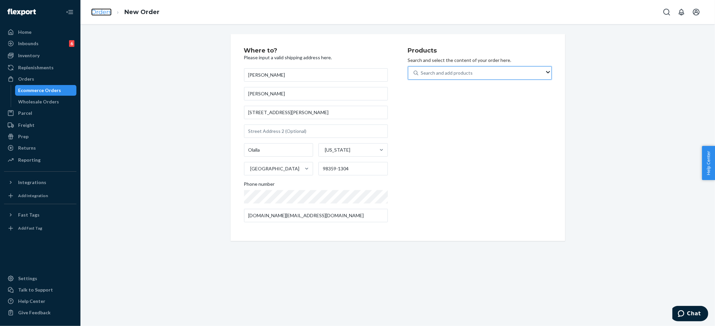
click at [99, 11] on link "Orders" at bounding box center [101, 11] width 20 height 7
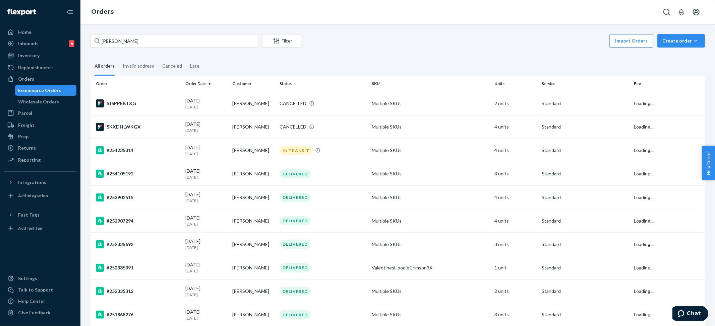
click at [176, 28] on div "[PERSON_NAME] Filter Import Orders Create order Ecommerce order Removal order A…" at bounding box center [397, 175] width 634 height 302
click at [152, 42] on input "[PERSON_NAME]" at bounding box center [174, 40] width 168 height 13
paste input "[PERSON_NAME]"
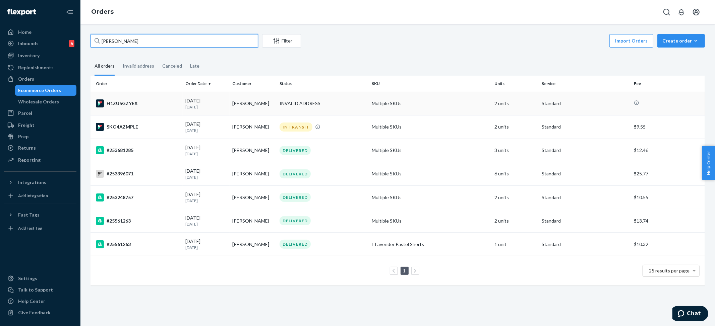
type input "[PERSON_NAME]"
click at [293, 107] on div "INVALID ADDRESS" at bounding box center [299, 103] width 41 height 7
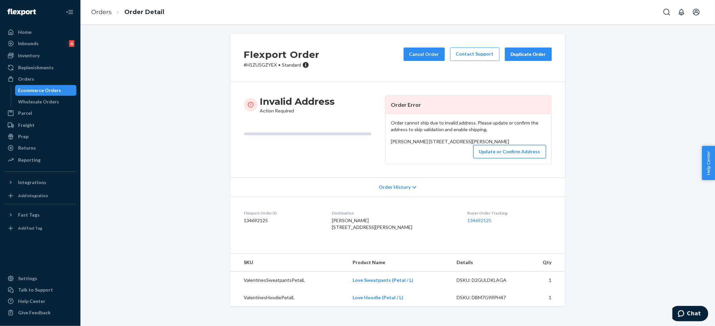
click at [496, 159] on button "Update or Confirm Address" at bounding box center [509, 151] width 73 height 13
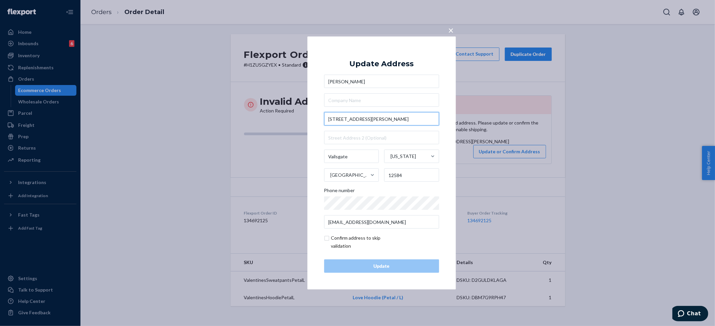
click at [333, 119] on input "[STREET_ADDRESS][PERSON_NAME]" at bounding box center [381, 118] width 115 height 13
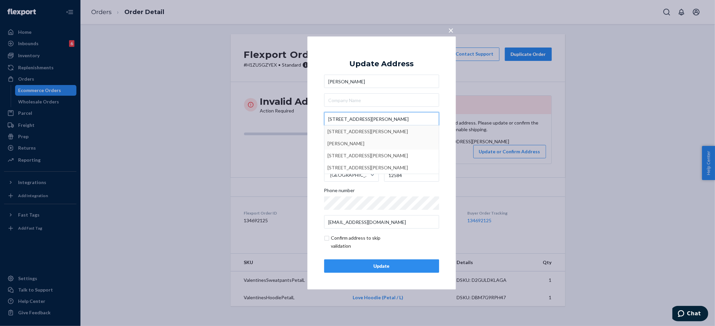
click at [378, 121] on input "[STREET_ADDRESS][PERSON_NAME]" at bounding box center [381, 118] width 115 height 13
type input "[STREET_ADDRESS][PERSON_NAME]"
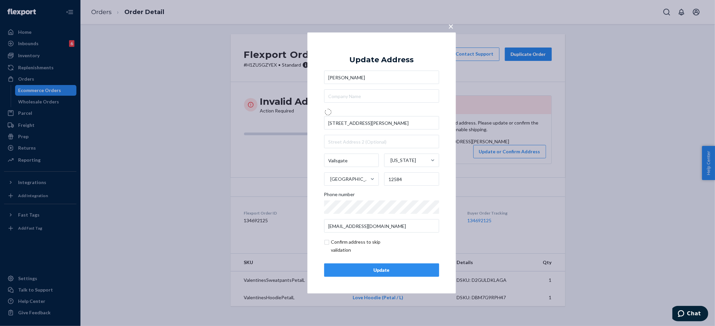
type input "Vails Gate"
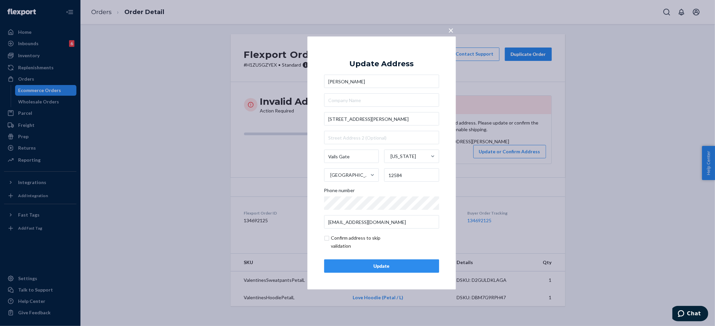
click at [453, 27] on span "×" at bounding box center [450, 29] width 5 height 11
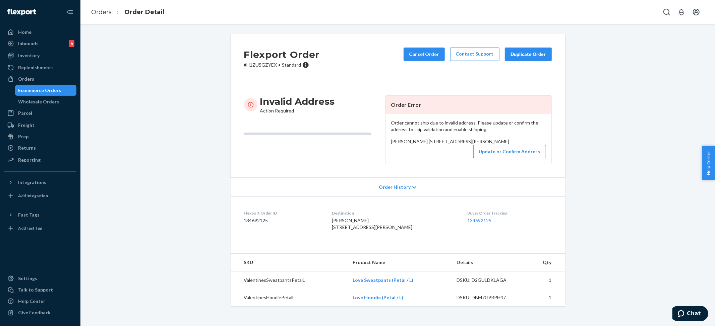
drag, startPoint x: 388, startPoint y: 148, endPoint x: 431, endPoint y: 153, distance: 43.5
click at [431, 145] on div "[PERSON_NAME] [STREET_ADDRESS][PERSON_NAME]" at bounding box center [468, 141] width 155 height 7
copy span "[STREET_ADDRESS][PERSON_NAME]"
click at [103, 11] on link "Orders" at bounding box center [101, 11] width 20 height 7
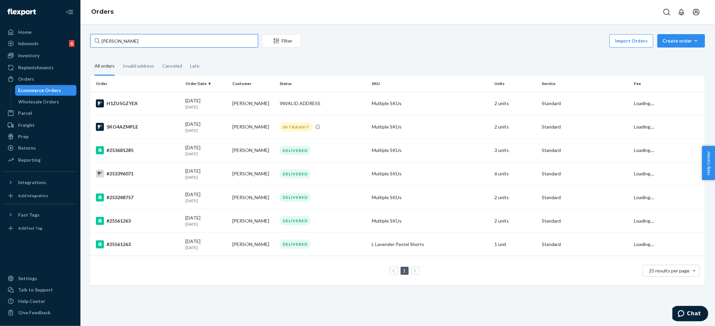
click at [118, 38] on input "[PERSON_NAME]" at bounding box center [174, 40] width 168 height 13
paste input "[PERSON_NAME]"
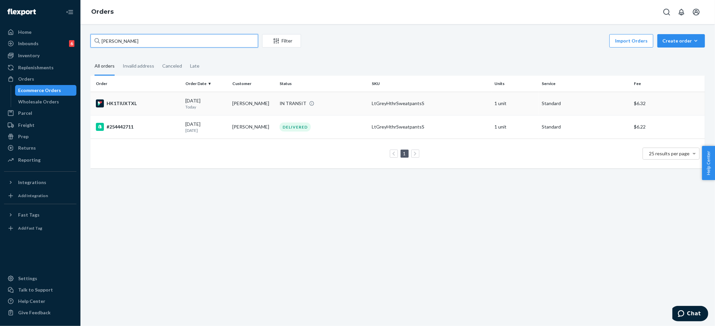
type input "[PERSON_NAME]"
click at [294, 101] on div "IN TRANSIT" at bounding box center [292, 103] width 27 height 7
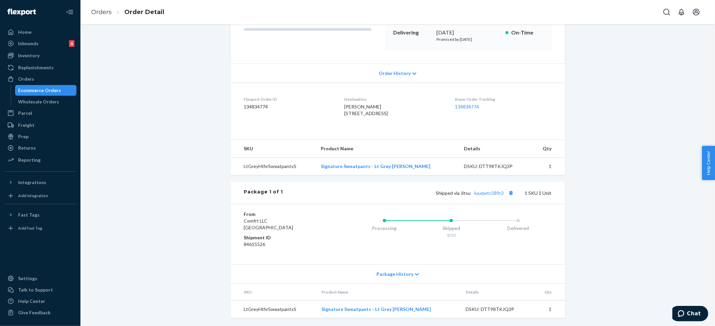
scroll to position [119, 0]
drag, startPoint x: 470, startPoint y: 194, endPoint x: 501, endPoint y: 193, distance: 31.5
click at [501, 193] on span "Shipped via Jitsu luuqwtc589r2" at bounding box center [475, 193] width 79 height 6
copy link "luuqwtc589r2"
click at [103, 11] on link "Orders" at bounding box center [101, 11] width 20 height 7
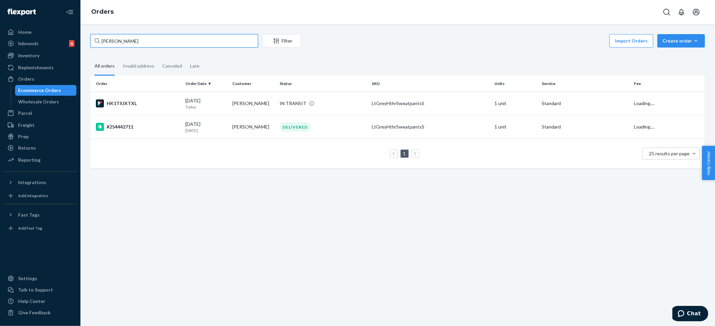
click at [125, 36] on input "[PERSON_NAME]" at bounding box center [174, 40] width 168 height 13
paste input "[PERSON_NAME]"
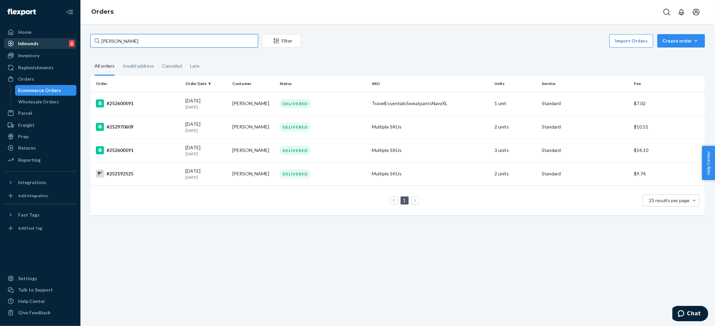
drag, startPoint x: 120, startPoint y: 41, endPoint x: 12, endPoint y: 42, distance: 107.6
click at [14, 43] on div "Home Inbounds 6 Shipping Plans Problems 6 Inventory Products Replenishments Ord…" at bounding box center [357, 163] width 715 height 326
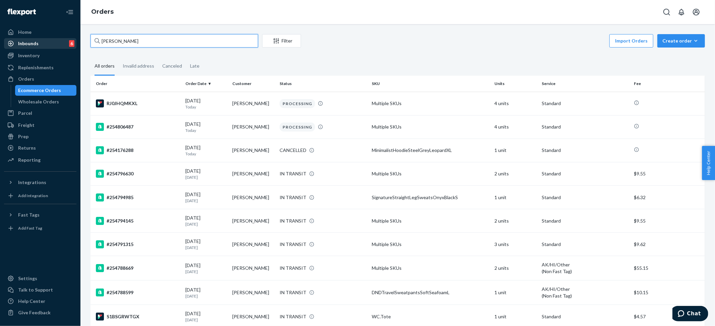
click at [137, 40] on input "[PERSON_NAME]" at bounding box center [174, 40] width 168 height 13
paste input "[PERSON_NAME]"
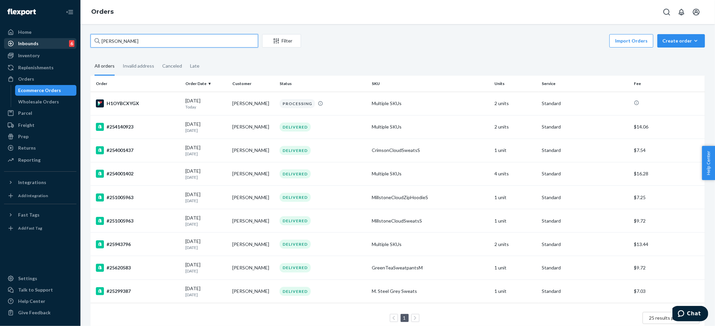
click at [152, 43] on input "[PERSON_NAME]" at bounding box center [174, 40] width 168 height 13
paste input "[DEMOGRAPHIC_DATA][PERSON_NAME]"
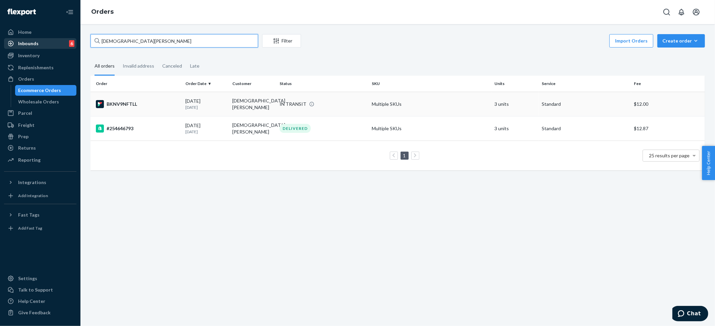
type input "[DEMOGRAPHIC_DATA][PERSON_NAME]"
click at [292, 101] on div "IN TRANSIT" at bounding box center [292, 104] width 27 height 7
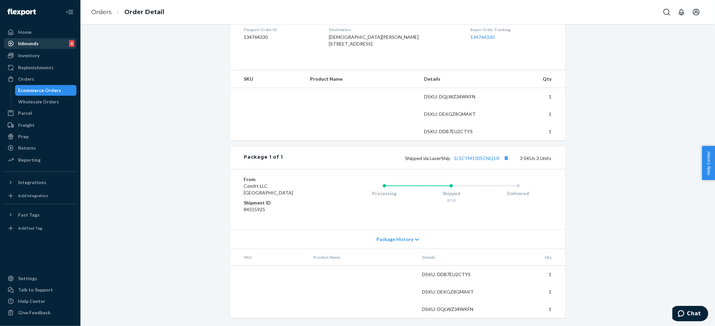
scroll to position [188, 0]
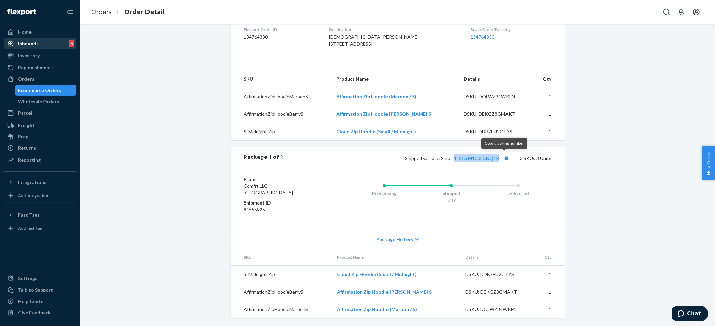
drag, startPoint x: 449, startPoint y: 157, endPoint x: 507, endPoint y: 129, distance: 64.0
click at [501, 155] on span "Shipped via LaserShip 1LSCYM1005CNQ1R" at bounding box center [458, 158] width 106 height 6
copy link "1LSCYM1005CNQ1R"
click at [108, 10] on link "Orders" at bounding box center [101, 11] width 20 height 7
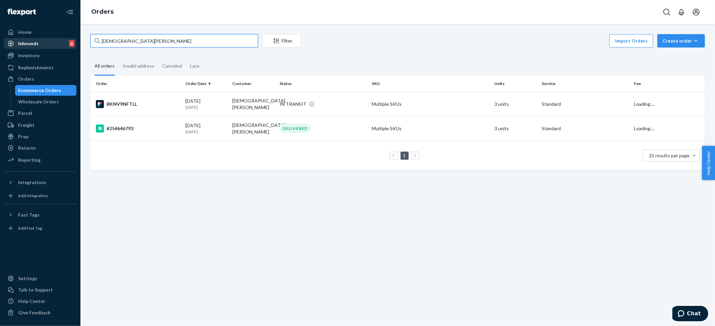
click at [126, 40] on input "[DEMOGRAPHIC_DATA][PERSON_NAME]" at bounding box center [174, 40] width 168 height 13
paste input "[PERSON_NAME]"
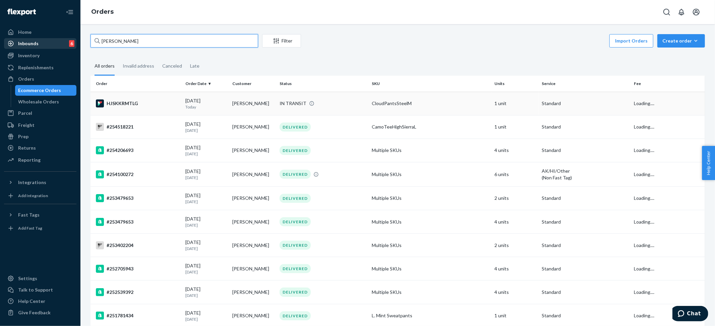
type input "[PERSON_NAME]"
click at [298, 103] on div "IN TRANSIT" at bounding box center [292, 103] width 27 height 7
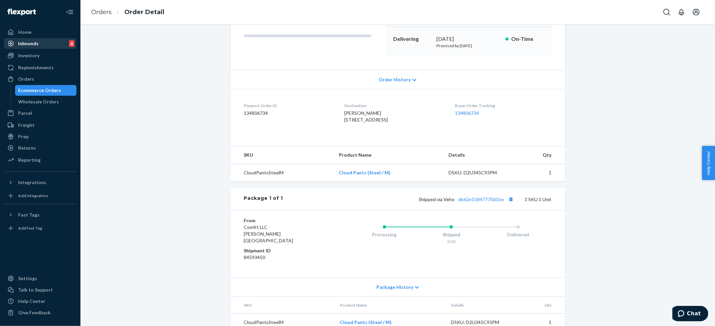
scroll to position [119, 0]
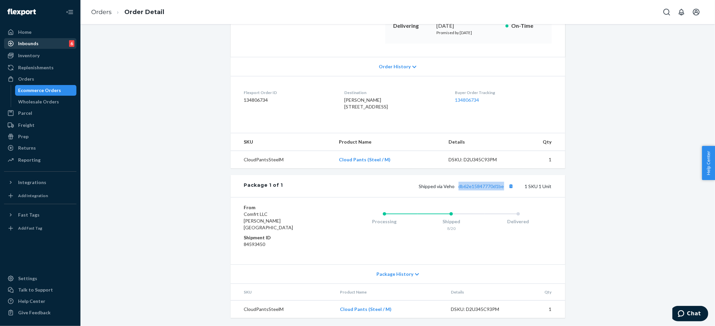
drag, startPoint x: 452, startPoint y: 192, endPoint x: 502, endPoint y: 192, distance: 49.3
click at [502, 189] on span "Shipped via Veho db62e15847770d1be" at bounding box center [467, 187] width 97 height 6
copy link "db62e15847770d1be"
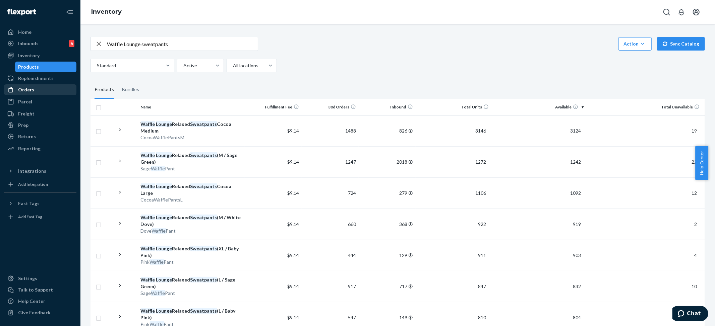
scroll to position [402, 0]
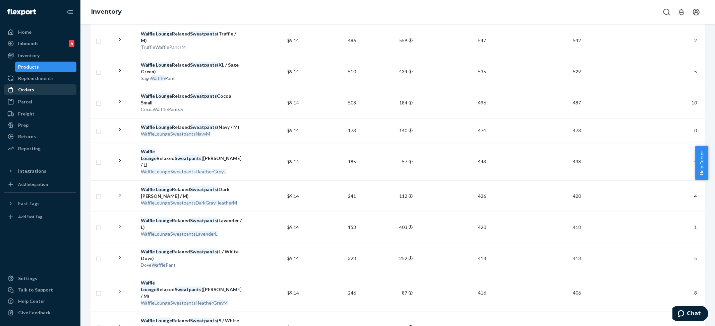
click at [20, 86] on div "Orders" at bounding box center [26, 89] width 16 height 7
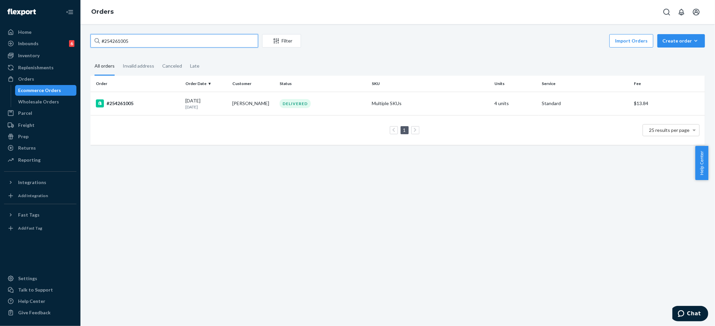
click at [123, 43] on input "#254261005" at bounding box center [174, 40] width 168 height 13
paste input "[PERSON_NAME]"
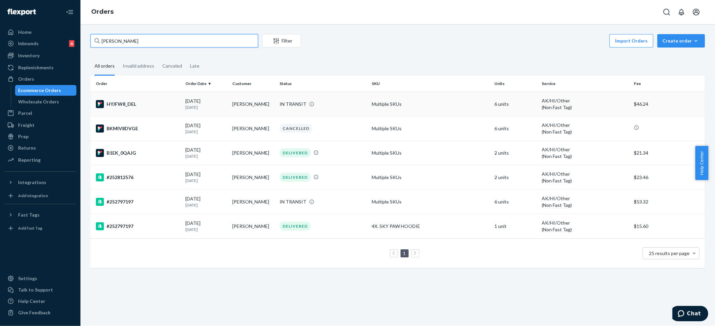
type input "[PERSON_NAME]"
click at [290, 105] on div "IN TRANSIT" at bounding box center [292, 104] width 27 height 7
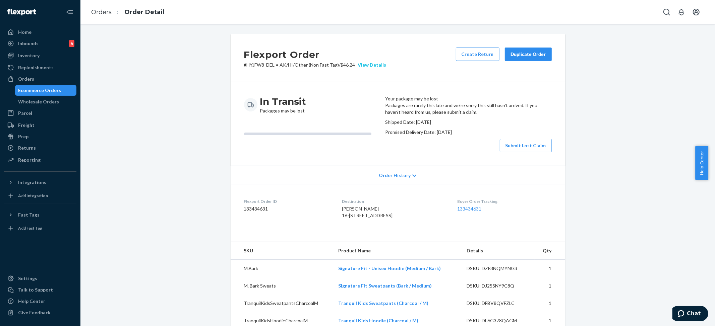
click at [373, 66] on div "View Details" at bounding box center [370, 65] width 31 height 7
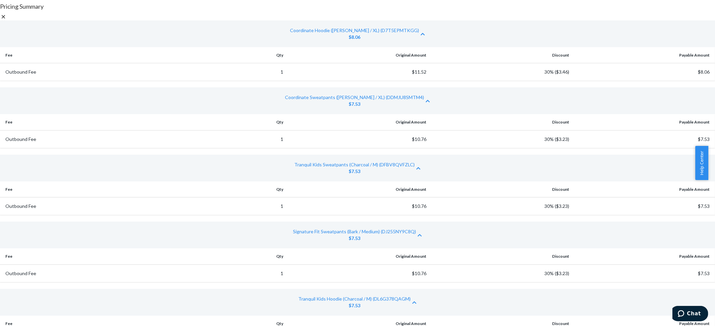
scroll to position [60, 0]
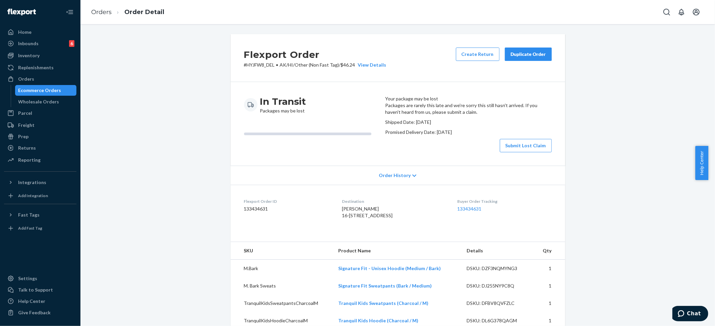
drag, startPoint x: 567, startPoint y: 108, endPoint x: 561, endPoint y: 104, distance: 7.8
click at [567, 107] on div "Home Inbounds 6 Shipping Plans Problems 6 Inventory Products Replenishments Ord…" at bounding box center [357, 163] width 715 height 326
drag, startPoint x: 235, startPoint y: 65, endPoint x: 272, endPoint y: 66, distance: 37.5
click at [272, 66] on div "Flexport Order # HYJFW8_DEL • AK/HI/Other (Non Fast Tag) / $46.24 View Details …" at bounding box center [398, 58] width 334 height 48
copy p "# HYJFW8_DEL"
